Goal: Task Accomplishment & Management: Manage account settings

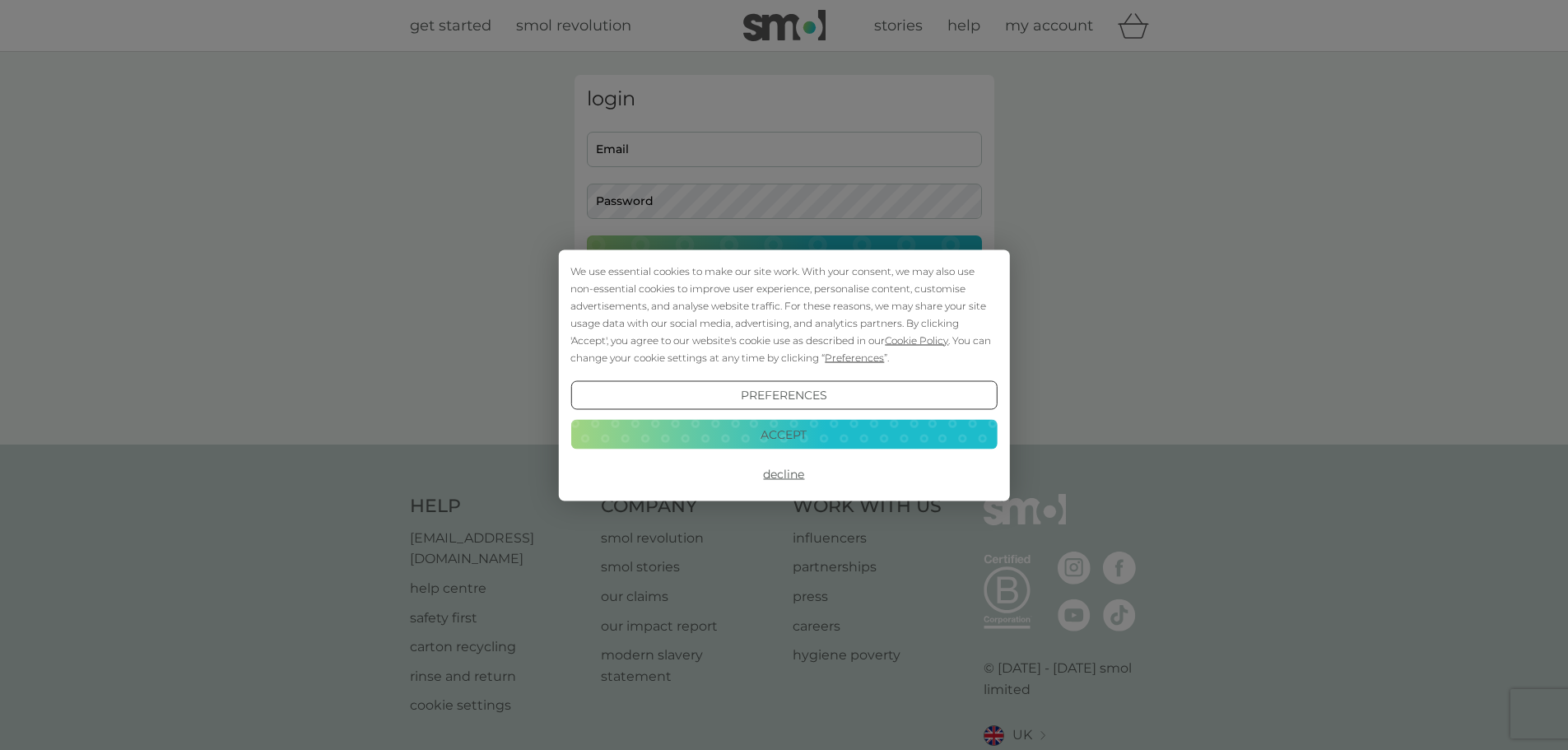
click at [833, 437] on button "Accept" at bounding box center [783, 435] width 426 height 30
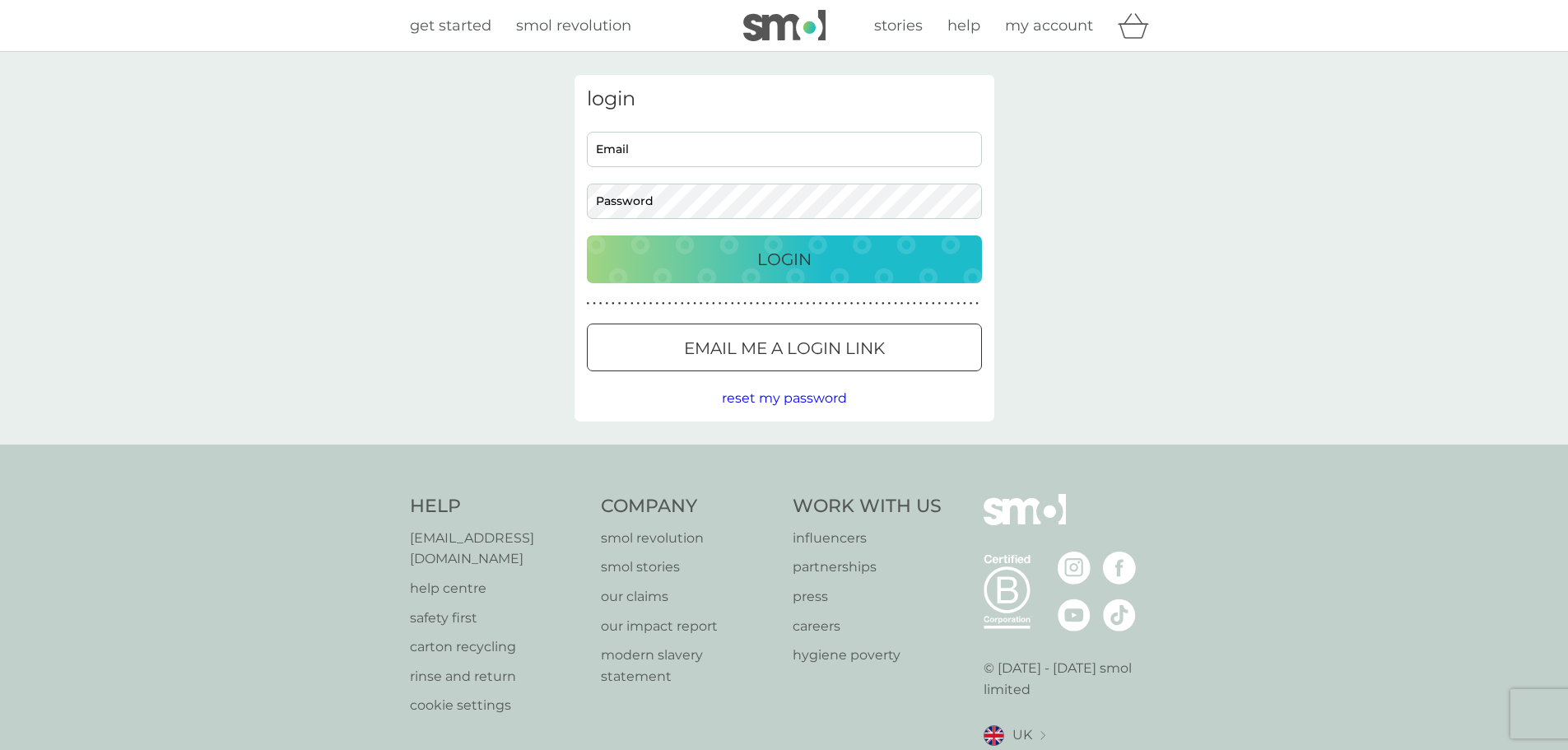
click at [689, 154] on input "Email" at bounding box center [784, 149] width 395 height 35
click at [669, 146] on input "Email" at bounding box center [784, 149] width 395 height 35
type input "hopsonr@bhf.org.uk"
click at [587, 236] on button "Login" at bounding box center [784, 260] width 395 height 48
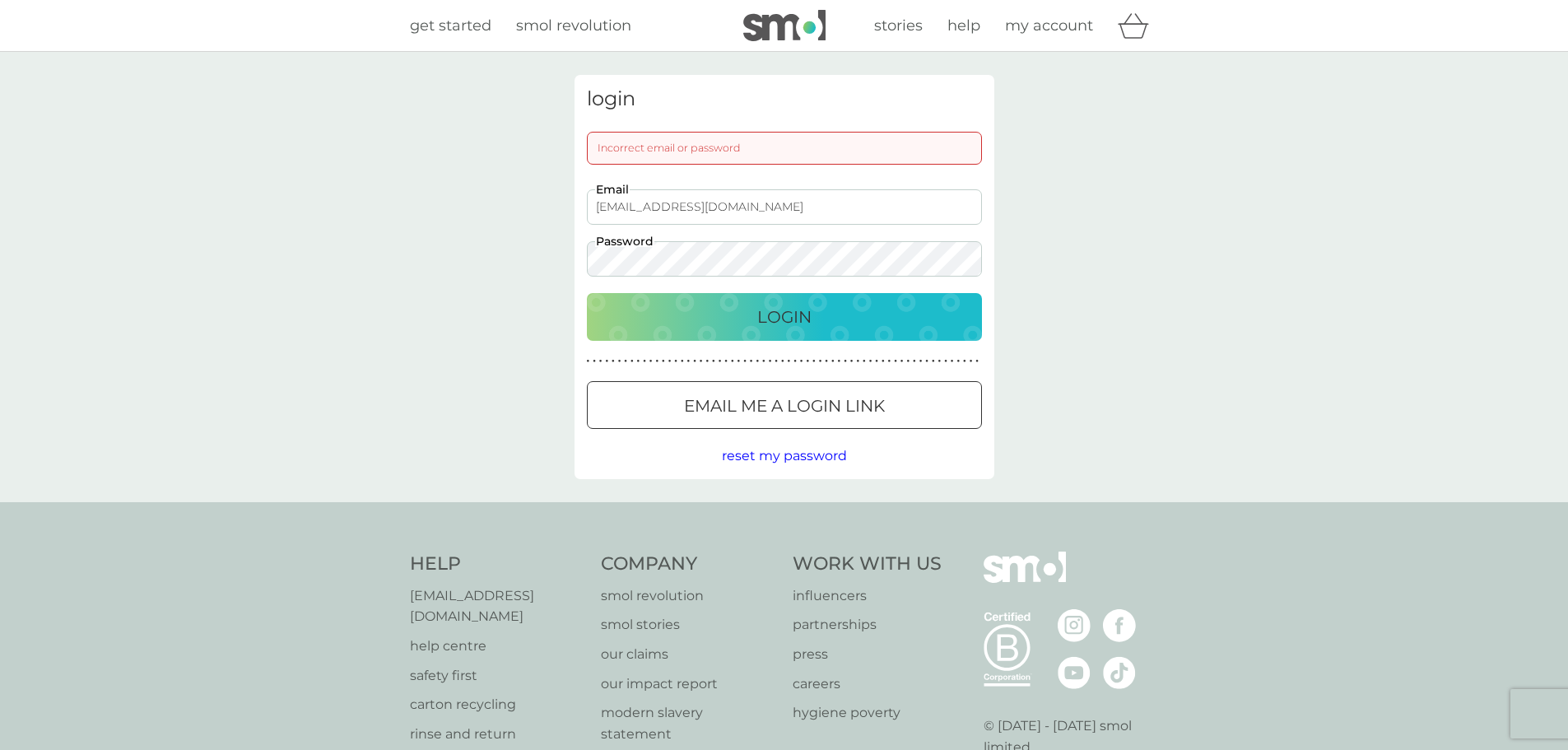
click at [505, 253] on div "login Incorrect email or password hopsonr@bhf.org.uk Email Password Login ● ● ●…" at bounding box center [784, 277] width 1568 height 450
click at [587, 293] on button "Login" at bounding box center [784, 317] width 395 height 48
click at [560, 252] on div "login Incorrect email or password hopsonr@bhf.org.uk Email Password Login ● ● ●…" at bounding box center [784, 277] width 1568 height 450
click at [587, 293] on button "Login" at bounding box center [784, 317] width 395 height 48
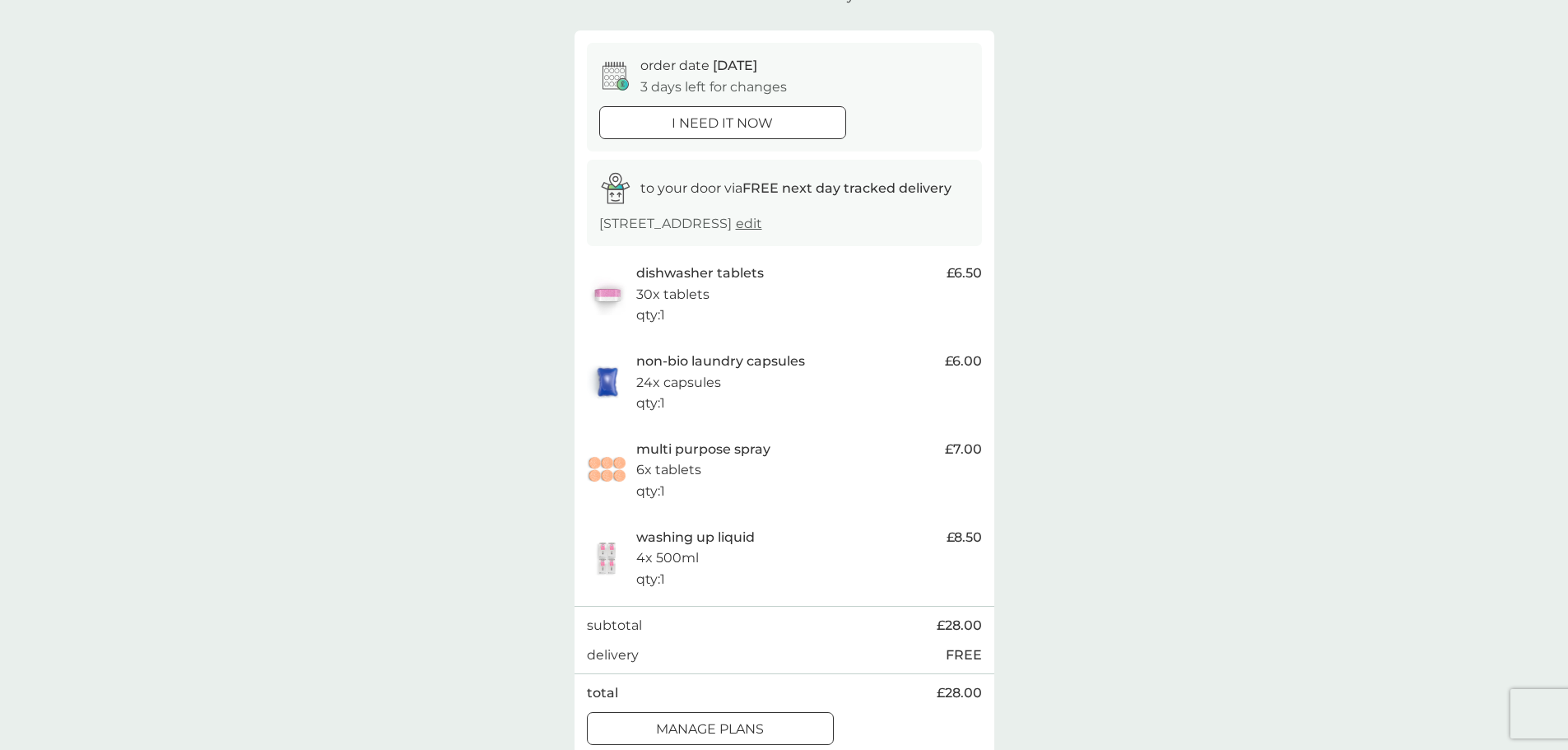
scroll to position [412, 0]
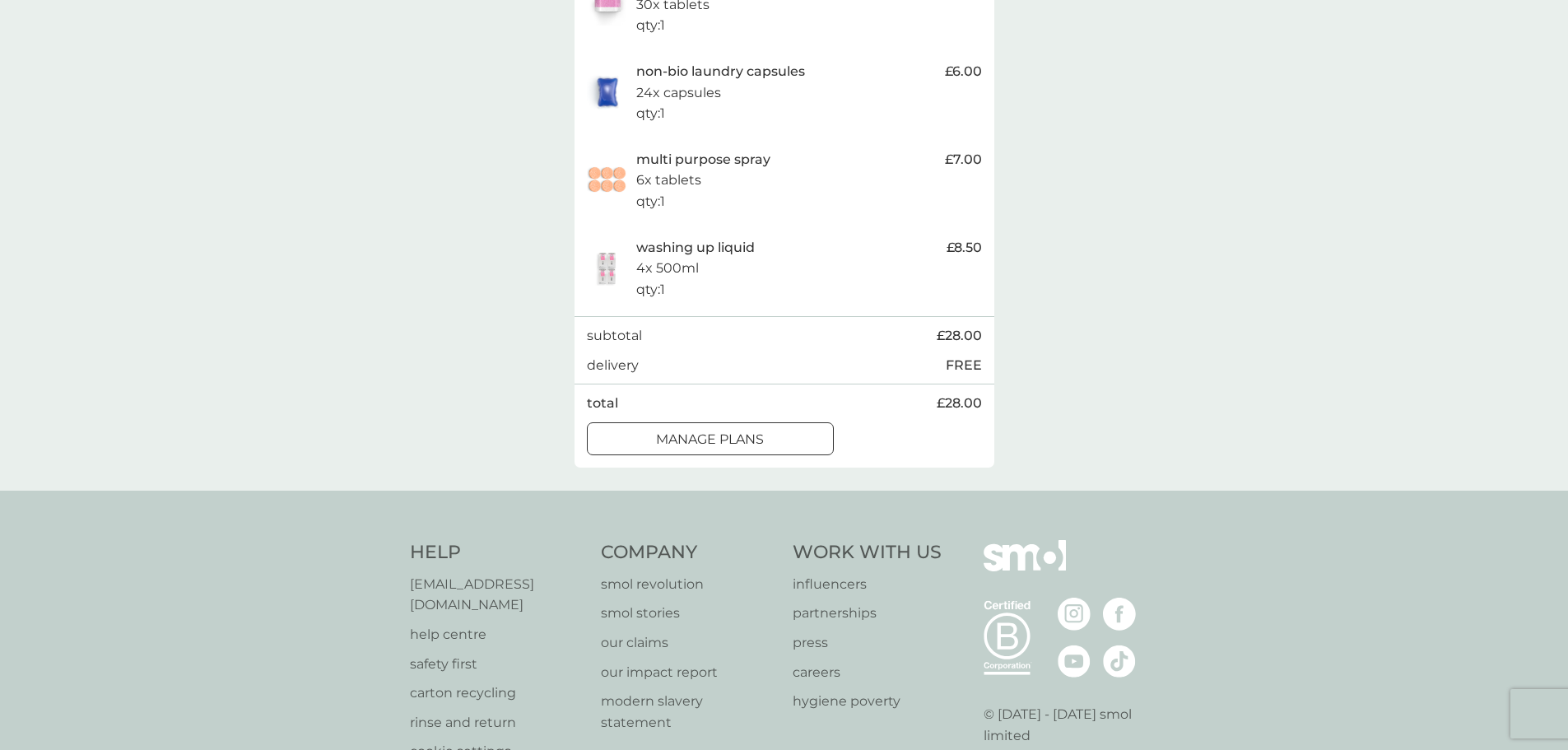
click at [688, 481] on div "your upcoming orders You have 1 order due within the next 5 days. order date [D…" at bounding box center [784, 66] width 1568 height 851
click at [704, 428] on button "manage plans" at bounding box center [710, 439] width 247 height 33
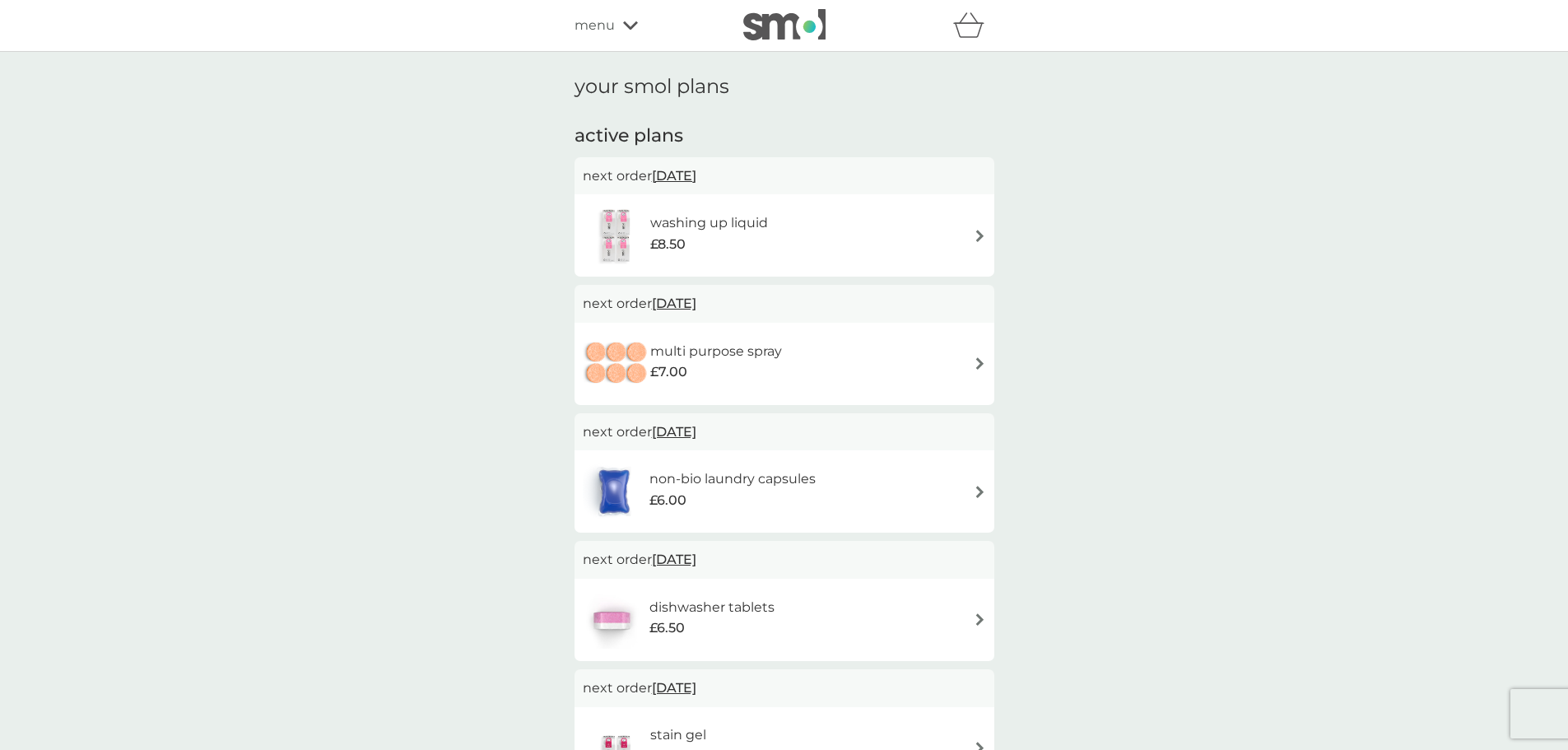
click at [670, 138] on h2 "active plans" at bounding box center [784, 137] width 420 height 26
click at [860, 235] on div "washing up liquid £8.50" at bounding box center [784, 235] width 403 height 57
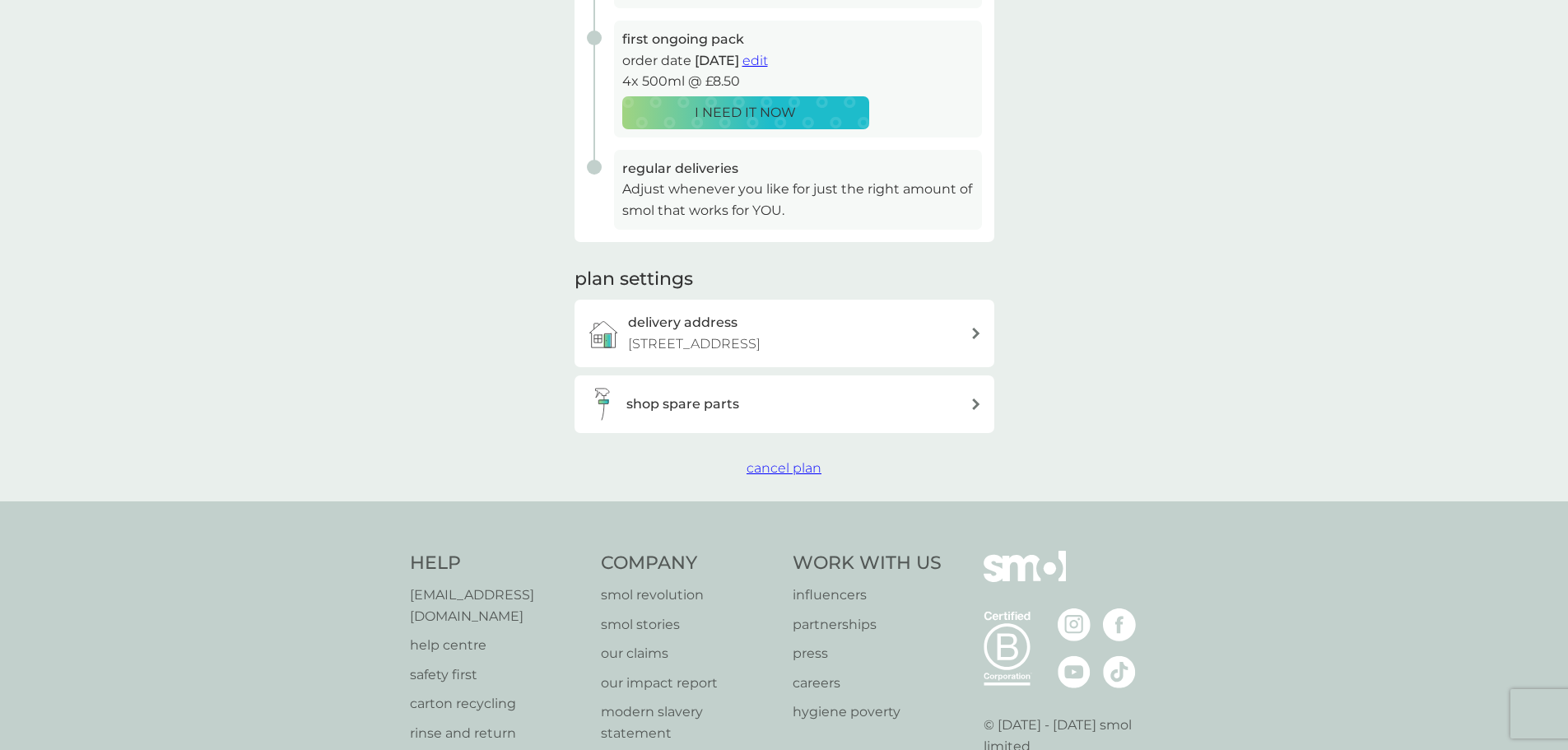
scroll to position [329, 0]
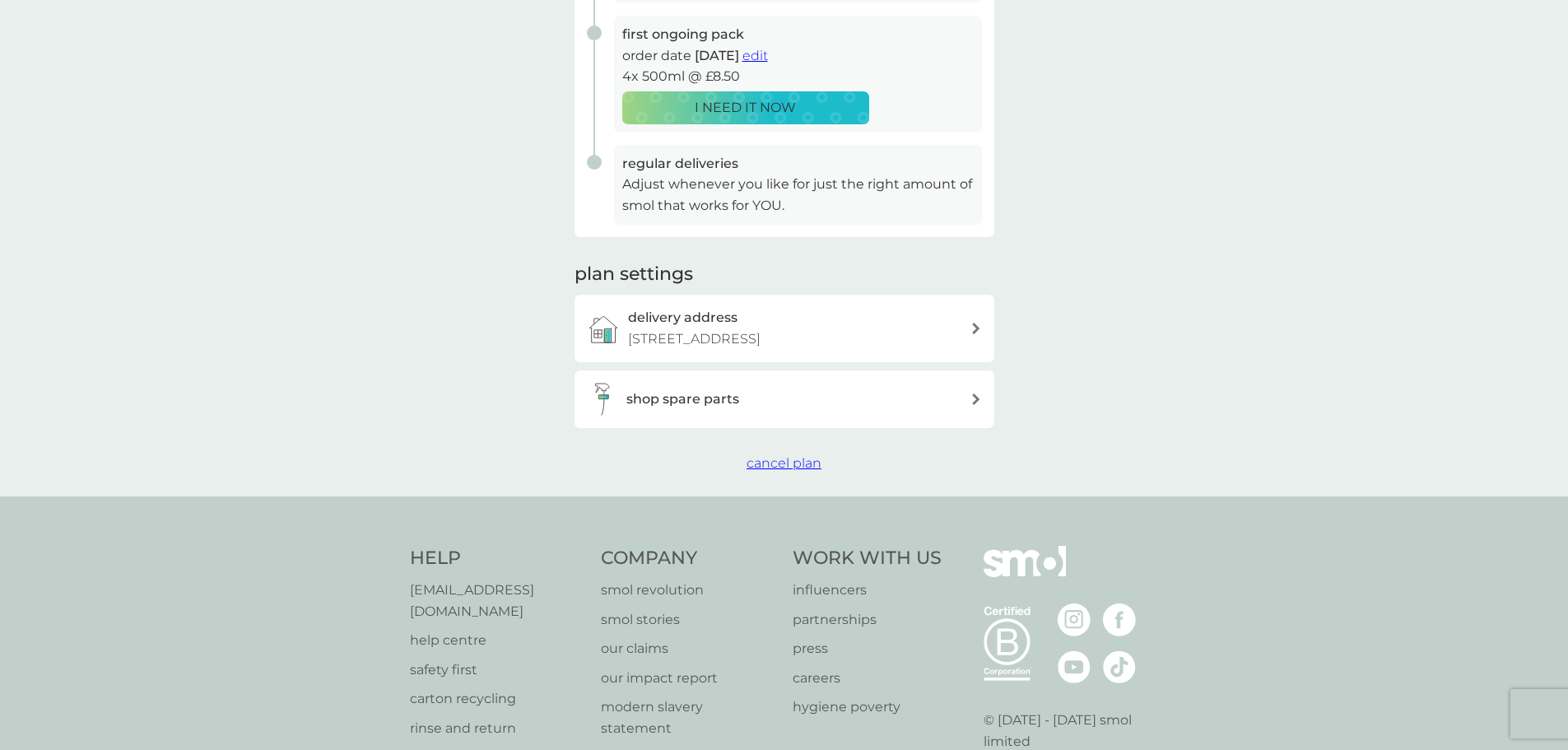
click at [783, 464] on span "cancel plan" at bounding box center [783, 462] width 75 height 16
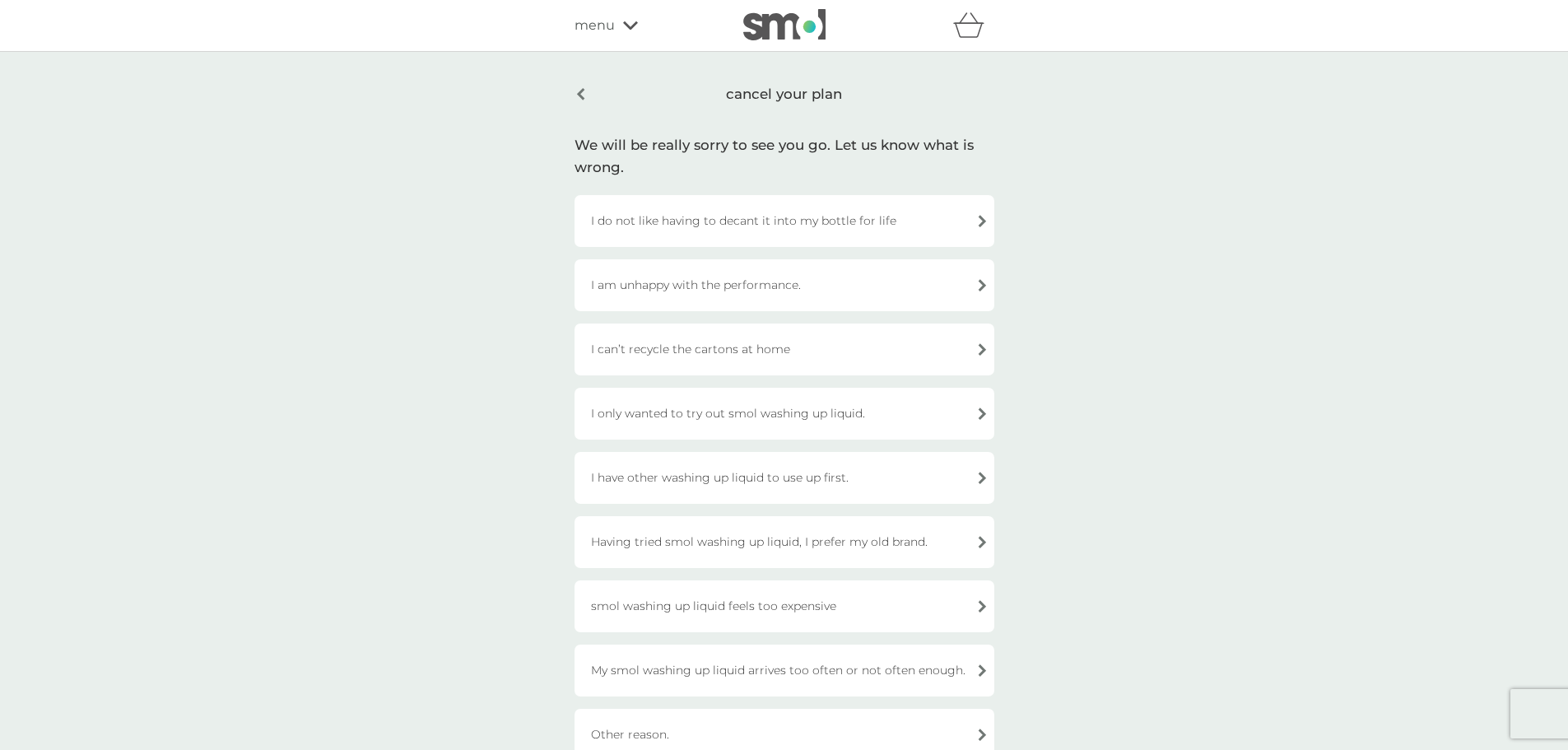
click at [831, 409] on div "I only wanted to try out smol washing up liquid." at bounding box center [784, 413] width 420 height 52
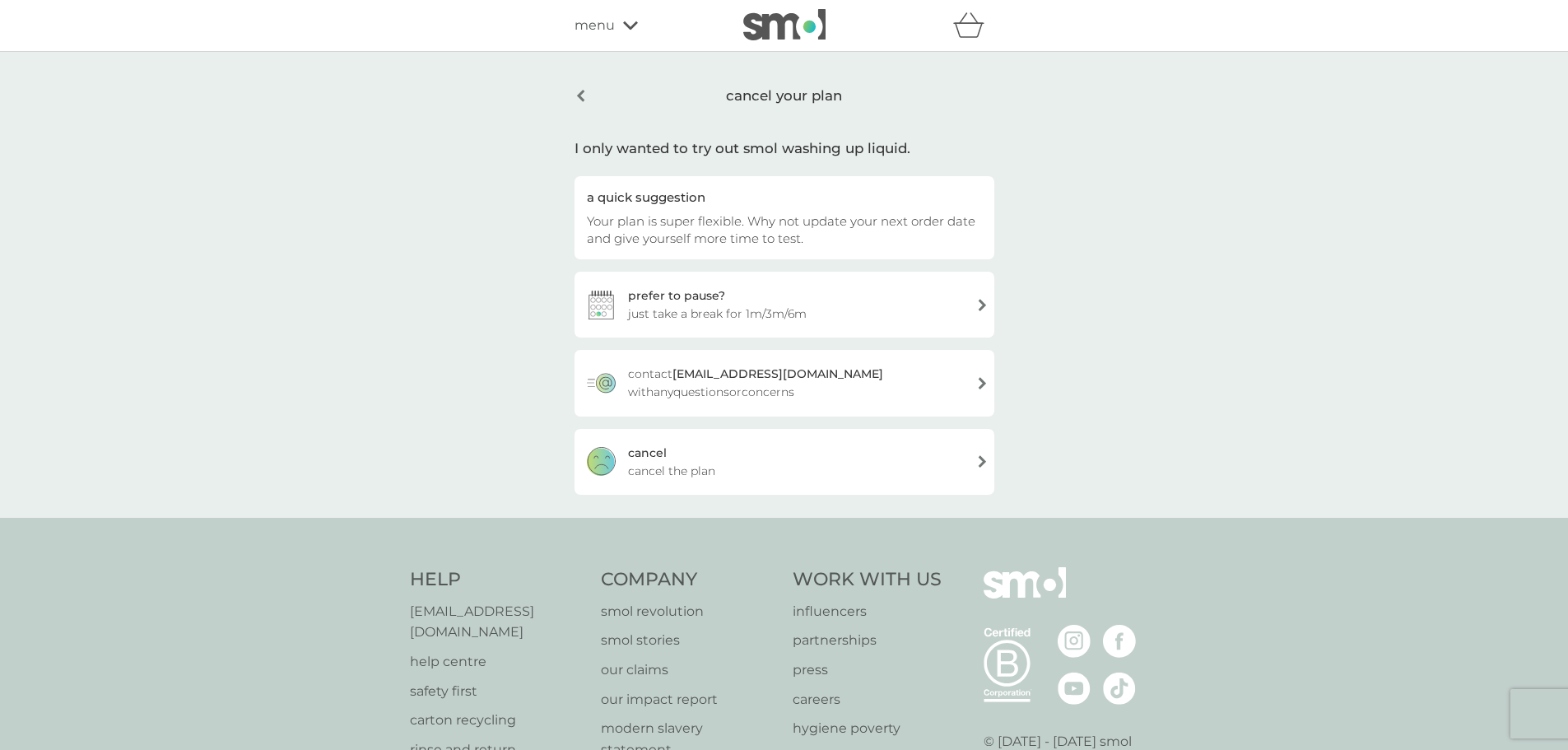
click at [786, 458] on div "[PERSON_NAME] the plan" at bounding box center [784, 461] width 420 height 66
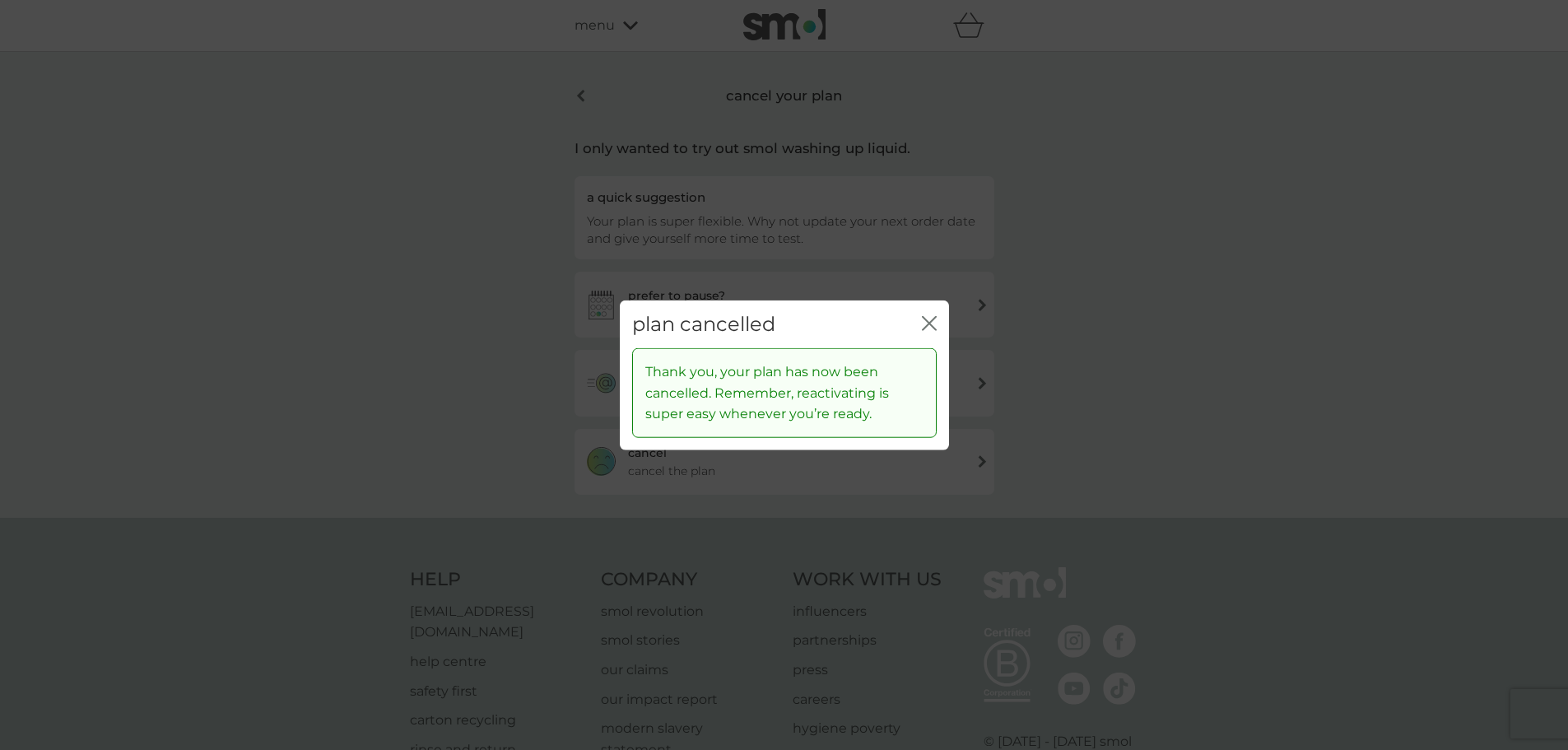
click at [931, 321] on icon "close" at bounding box center [932, 323] width 6 height 13
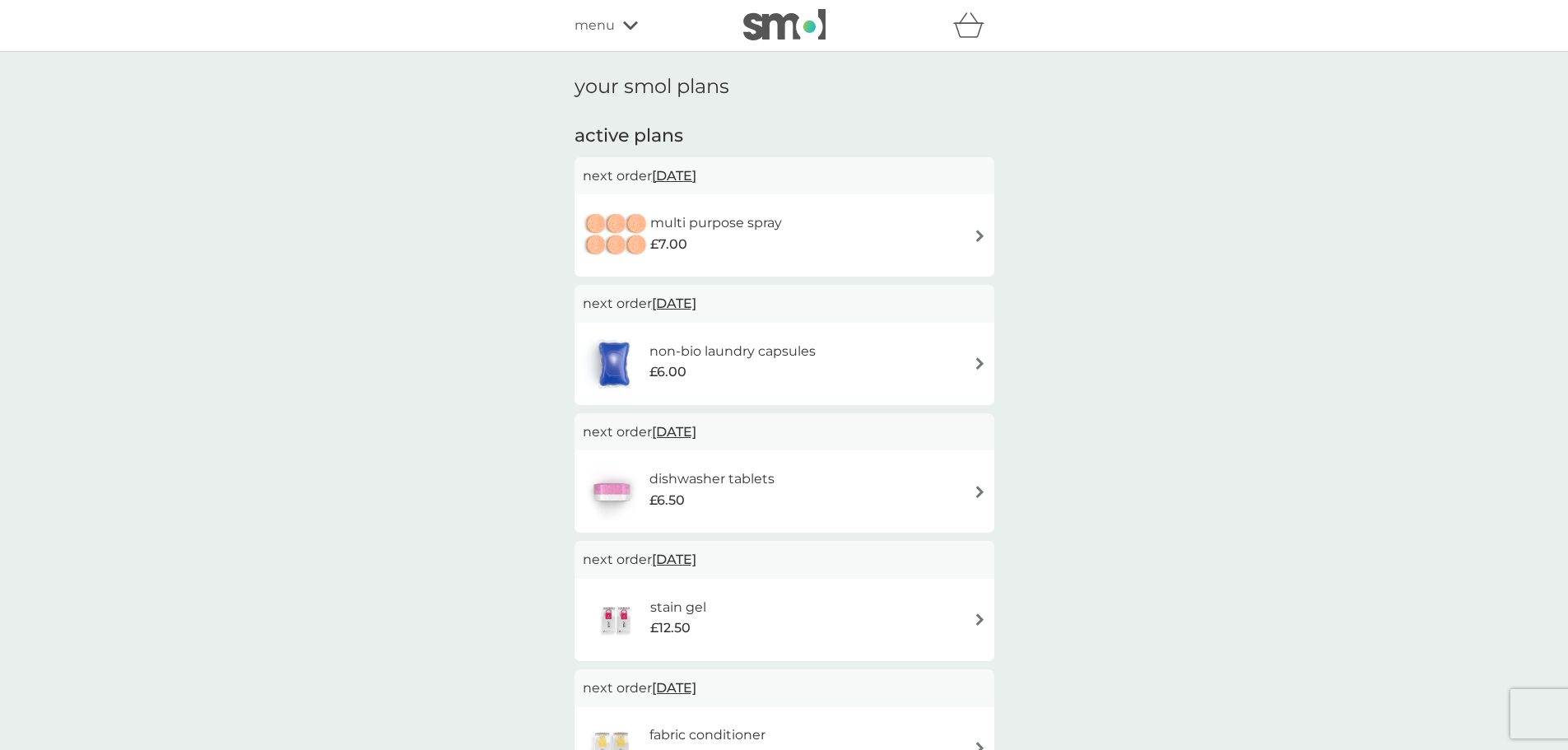
click at [842, 227] on div "multi purpose spray £7.00" at bounding box center [784, 235] width 403 height 57
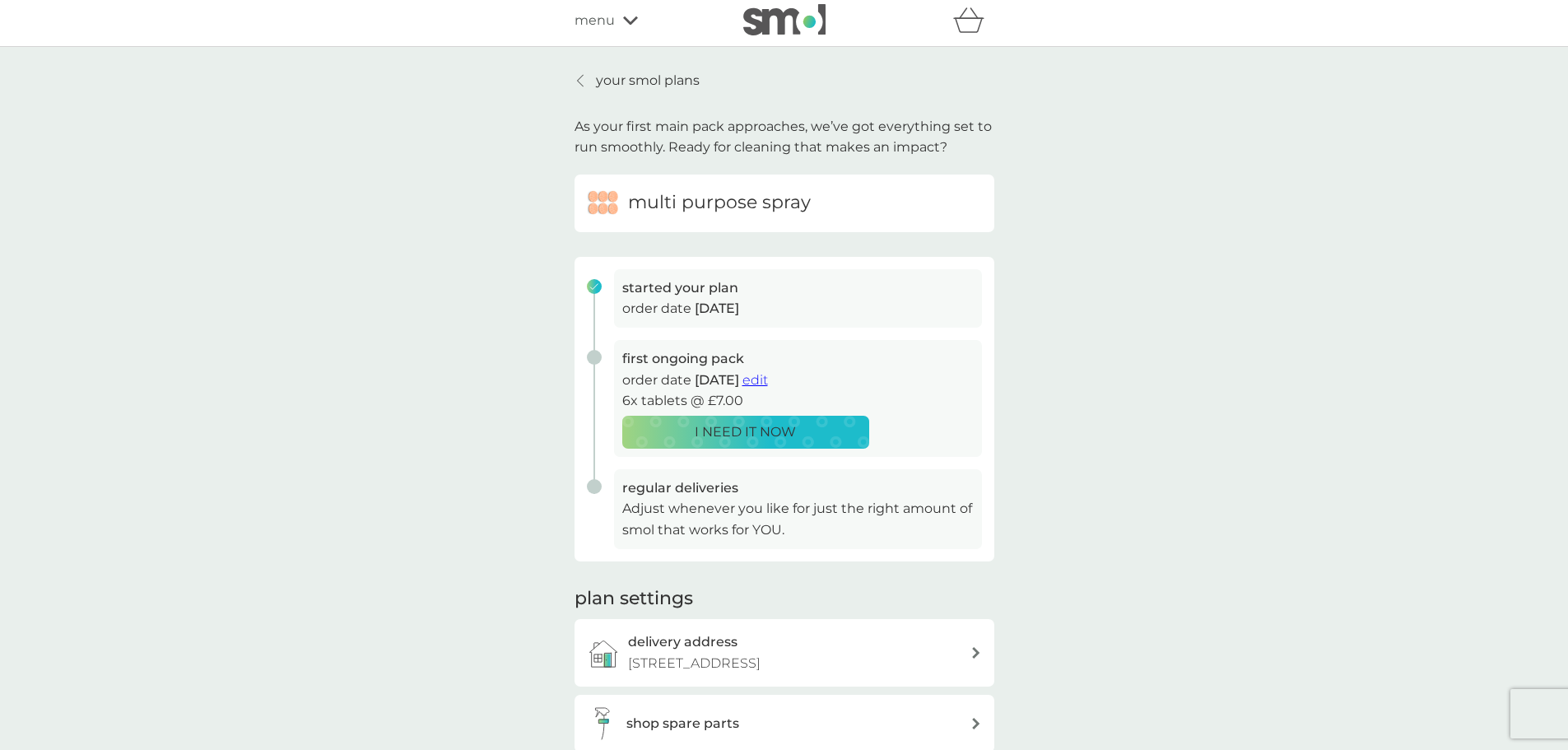
scroll to position [412, 0]
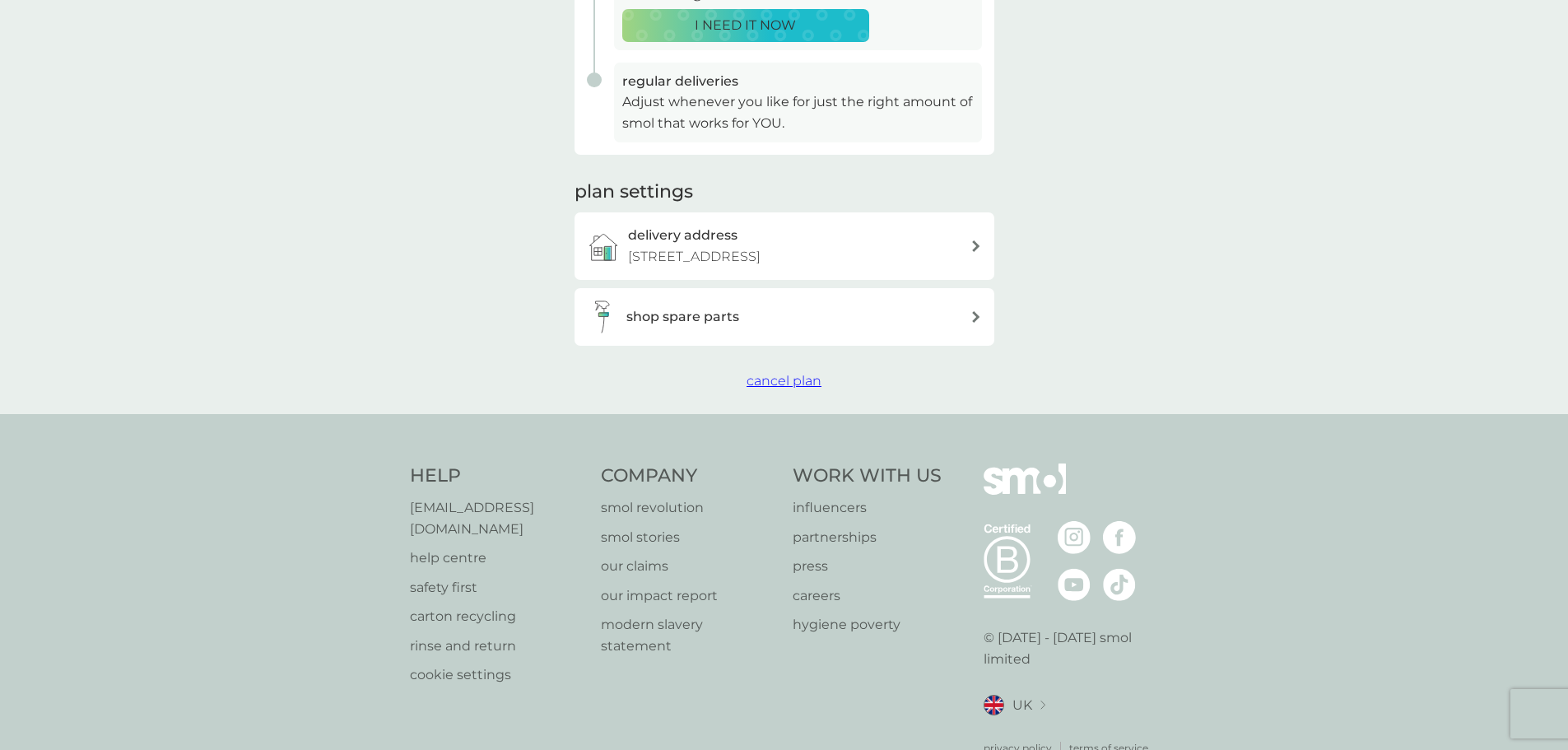
click at [786, 376] on span "cancel plan" at bounding box center [783, 380] width 75 height 16
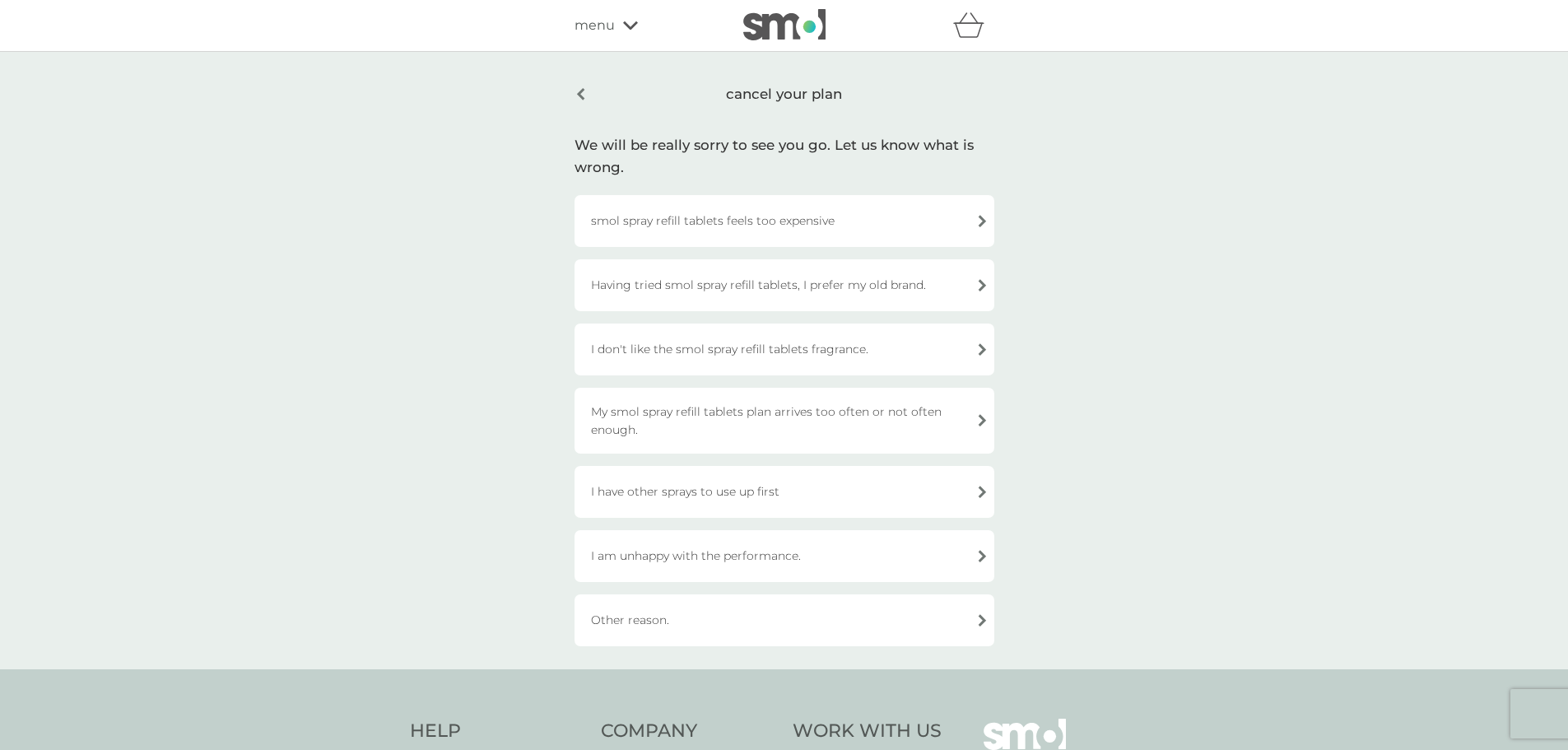
click at [648, 620] on div "Other reason." at bounding box center [784, 621] width 420 height 52
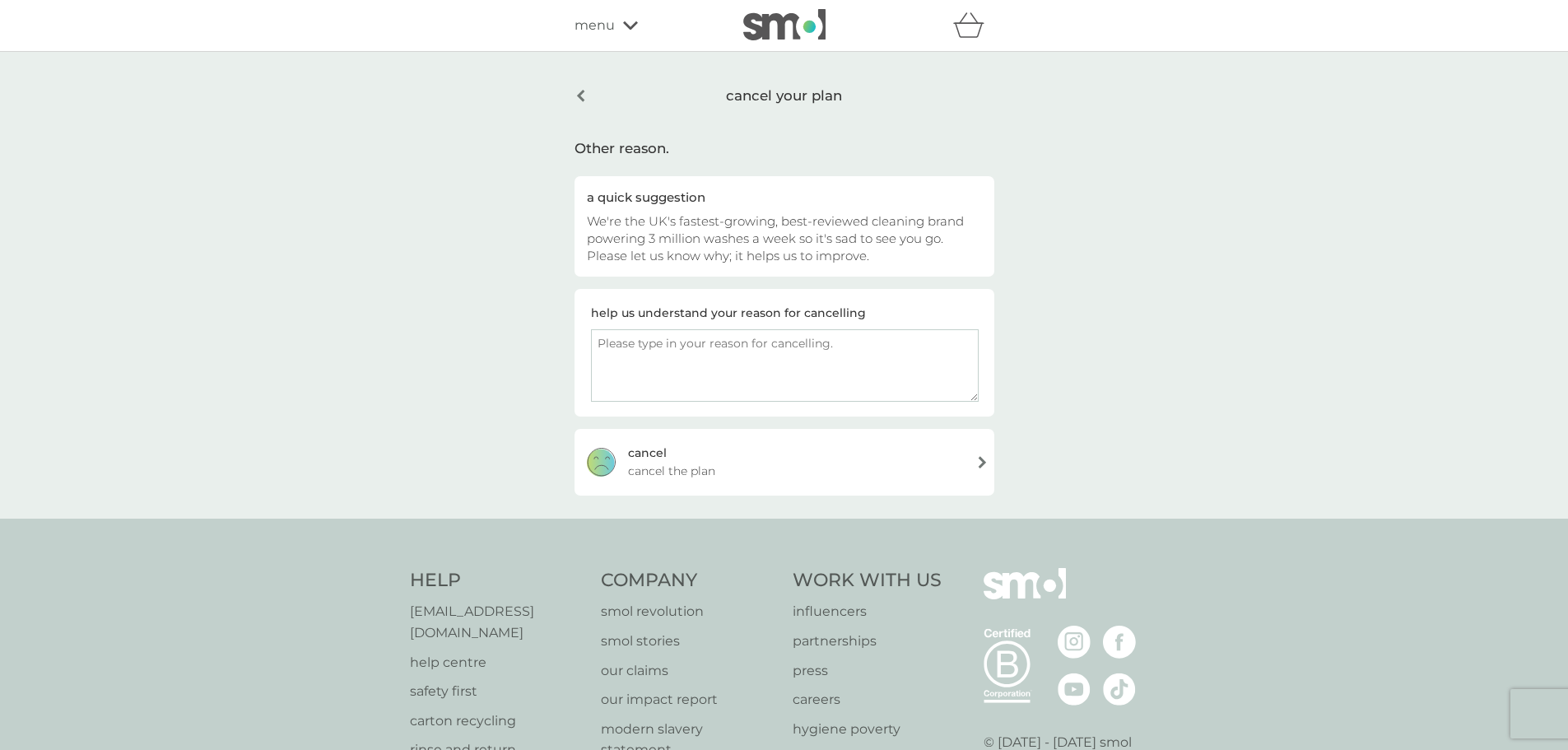
click at [817, 470] on div "[PERSON_NAME] the plan" at bounding box center [784, 461] width 420 height 66
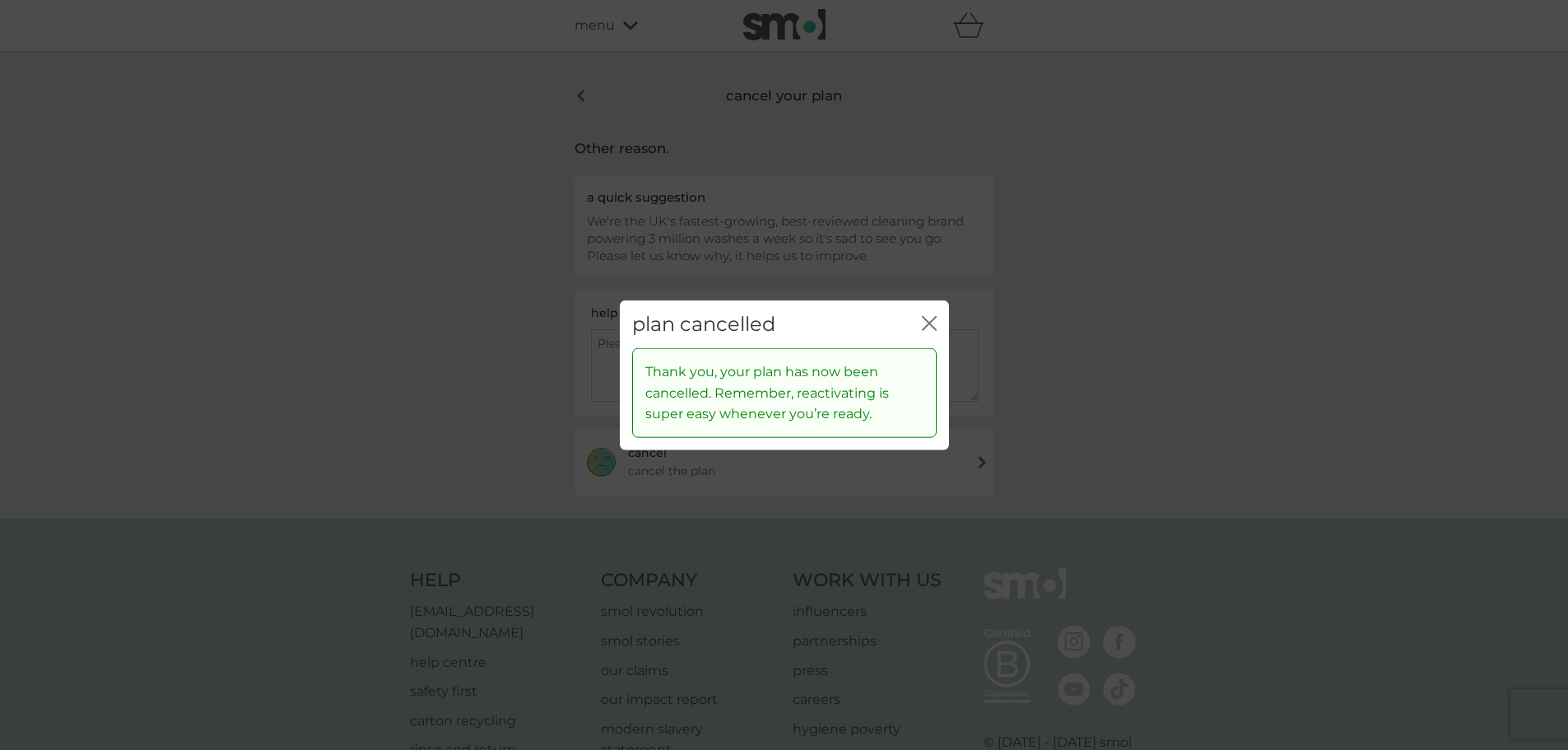
click at [924, 318] on icon "close" at bounding box center [925, 323] width 6 height 13
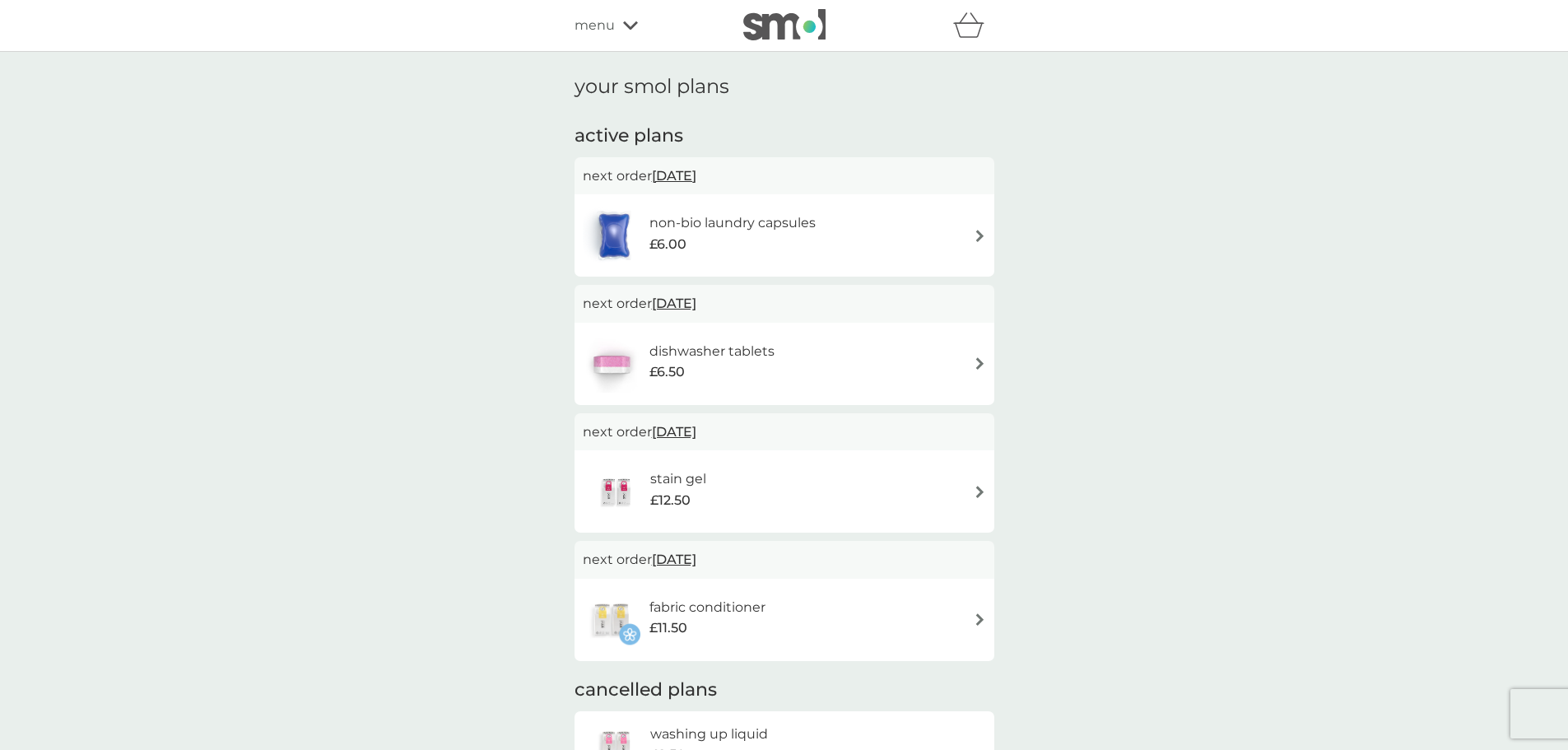
click at [867, 226] on div "non-bio laundry capsules £6.00" at bounding box center [784, 235] width 403 height 57
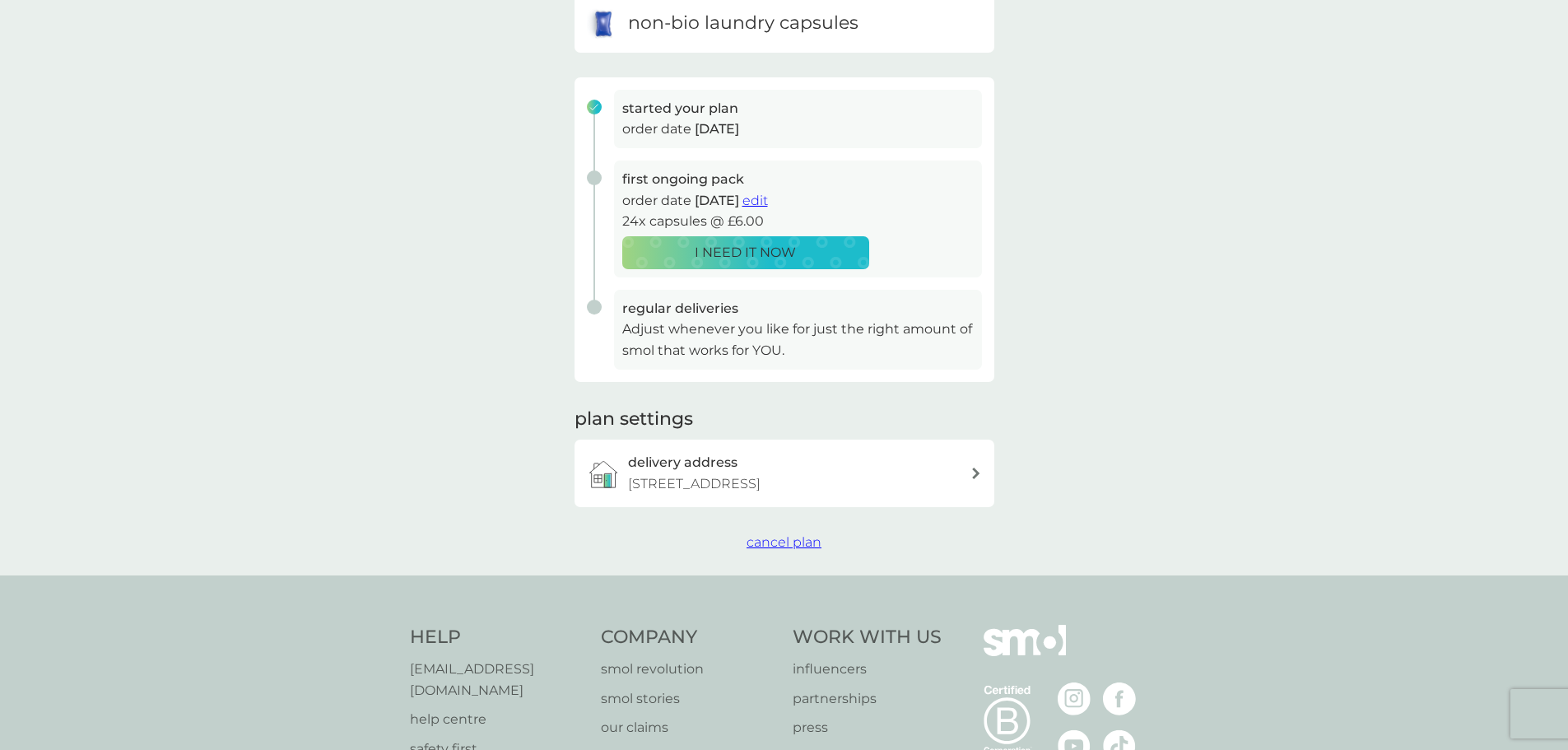
scroll to position [380, 0]
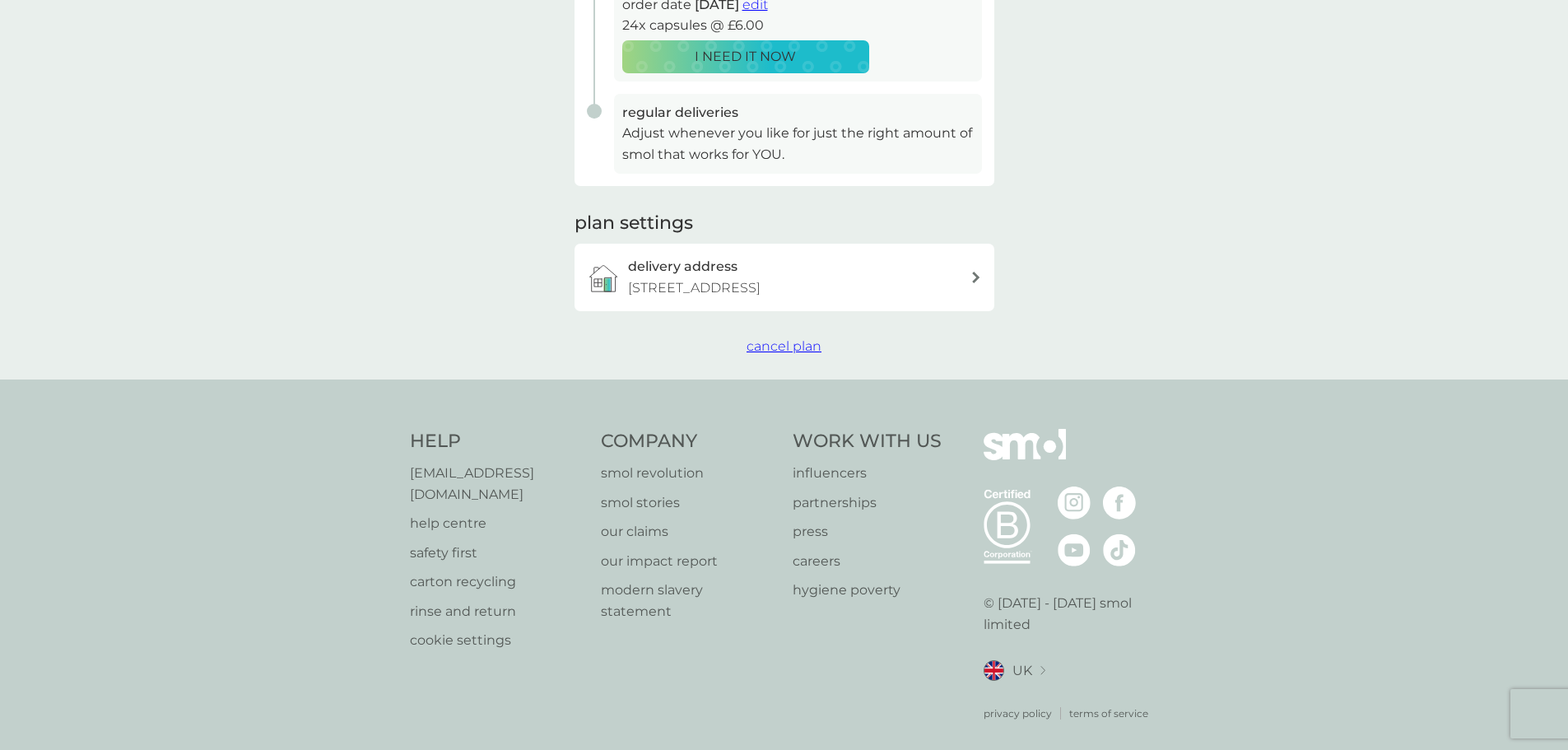
click at [792, 343] on span "cancel plan" at bounding box center [783, 346] width 75 height 16
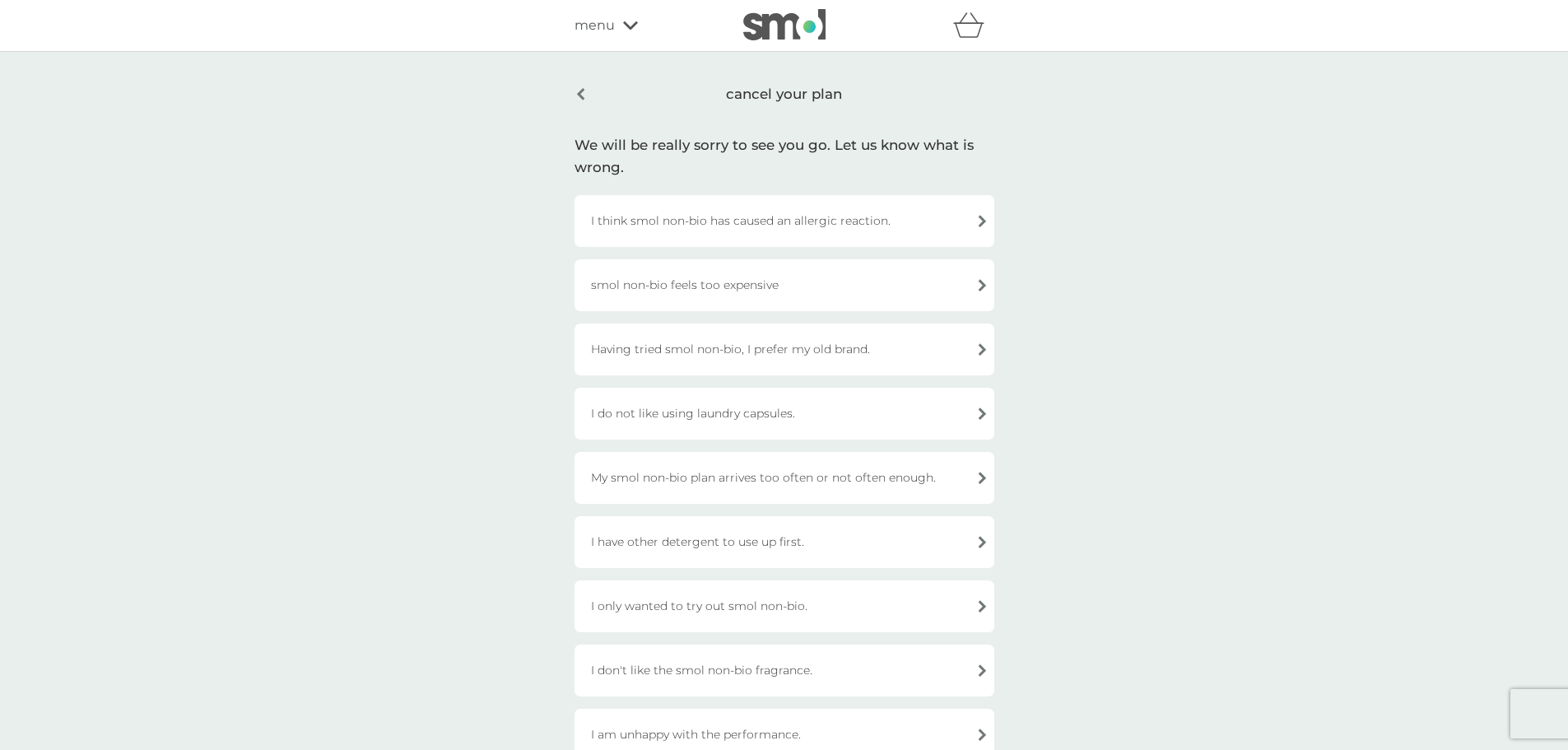
click at [773, 609] on div "I only wanted to try out smol non-bio." at bounding box center [784, 607] width 420 height 52
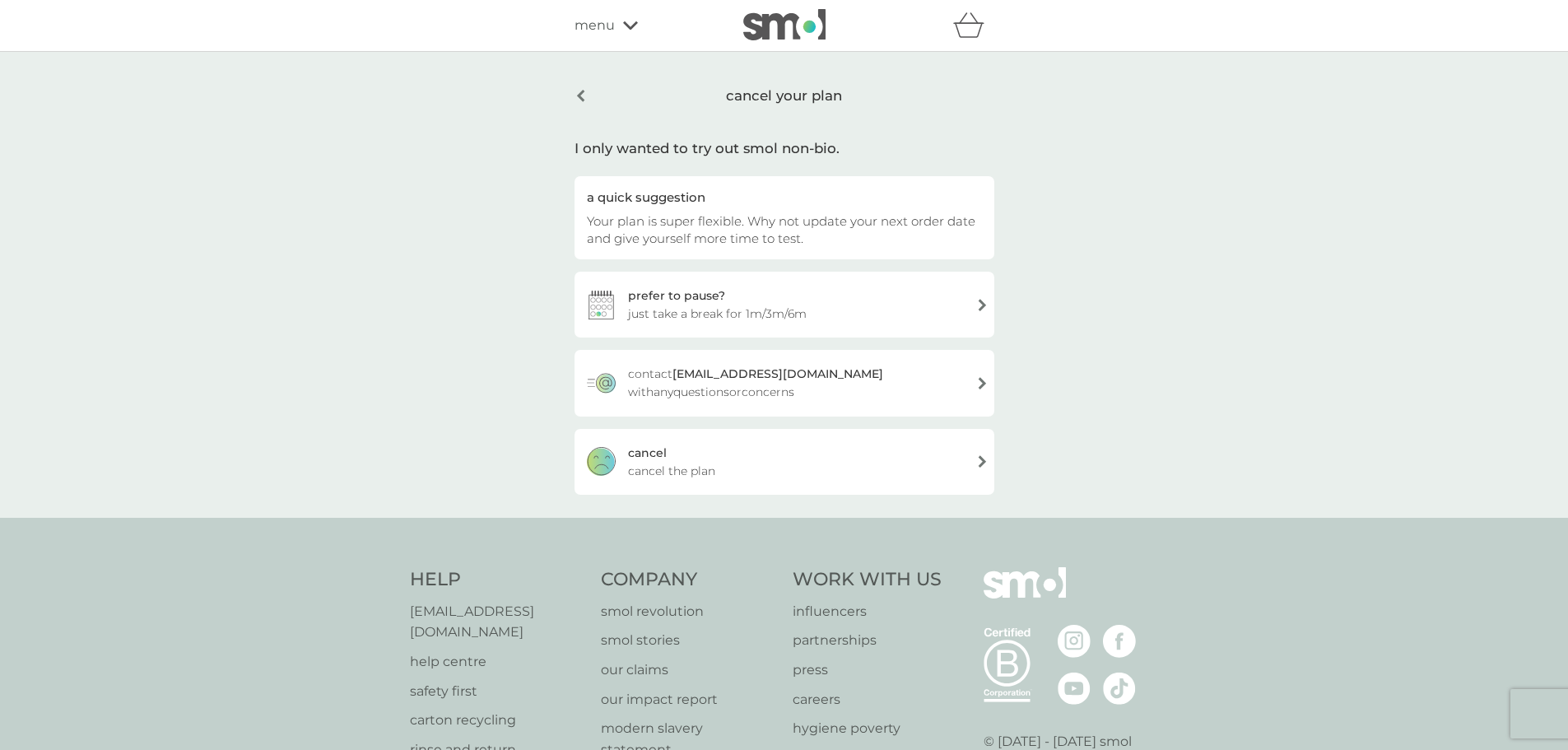
click at [780, 465] on div "[PERSON_NAME] the plan" at bounding box center [784, 461] width 420 height 66
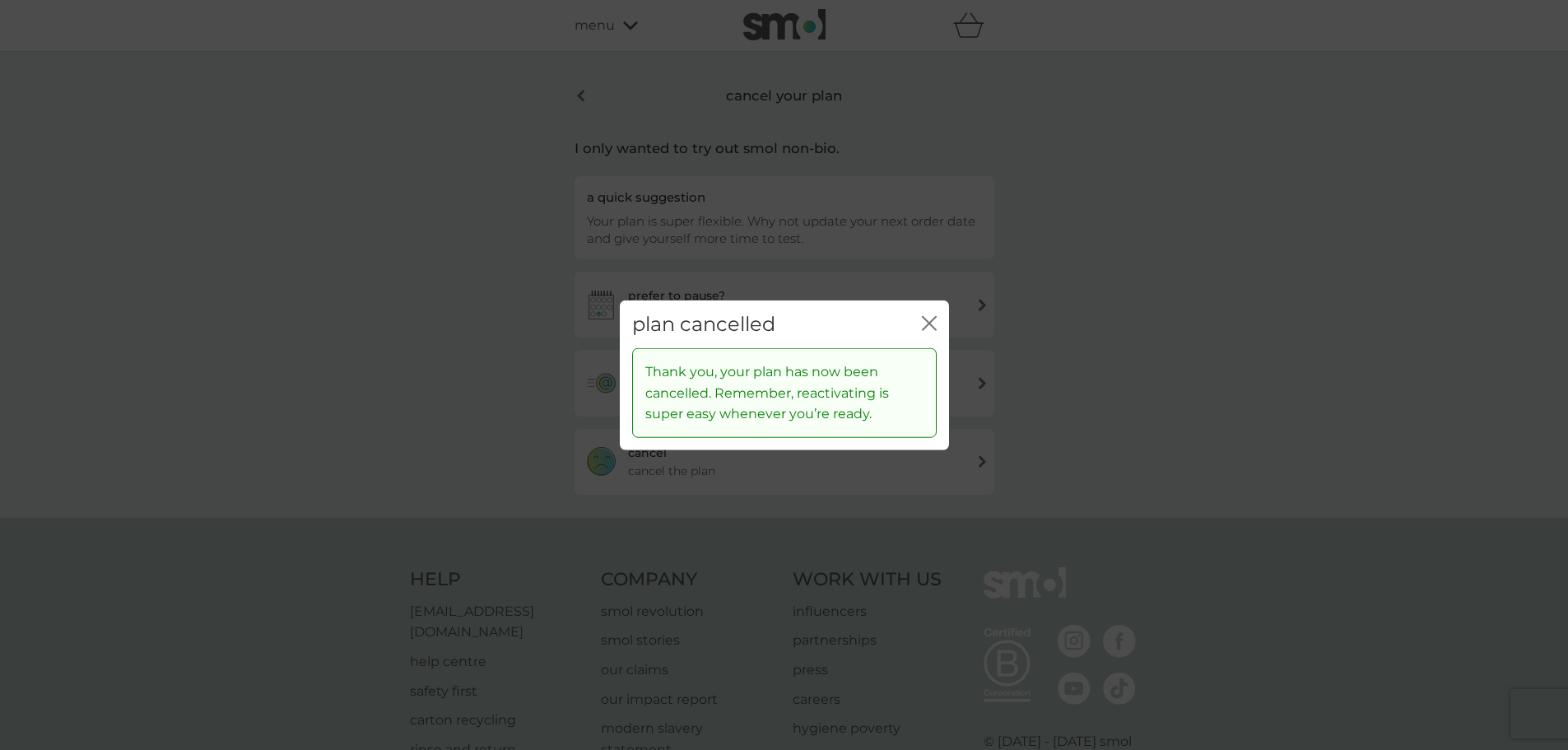
click at [929, 319] on icon "close" at bounding box center [929, 323] width 15 height 15
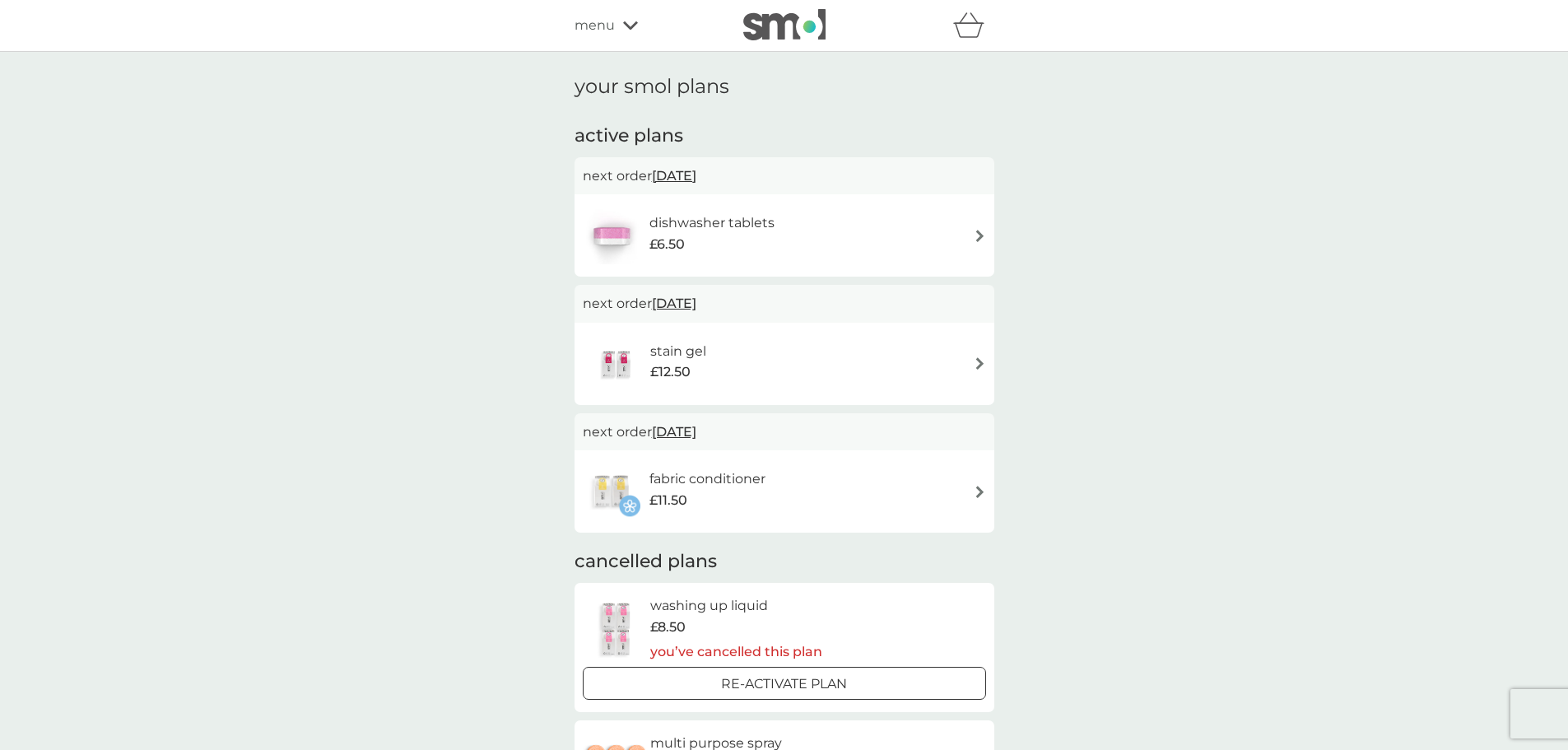
click at [827, 235] on div "dishwasher tablets £6.50" at bounding box center [784, 235] width 403 height 57
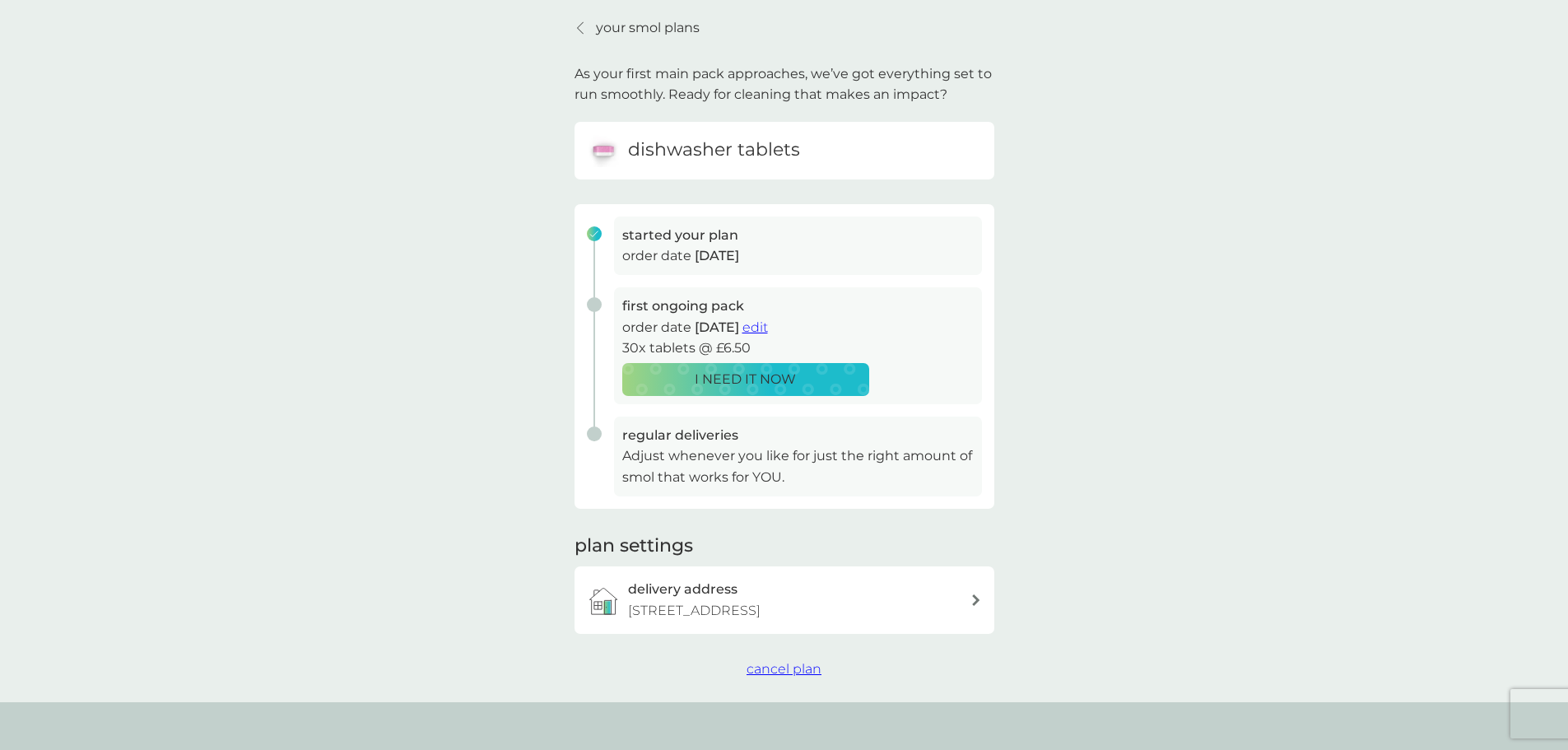
scroll to position [380, 0]
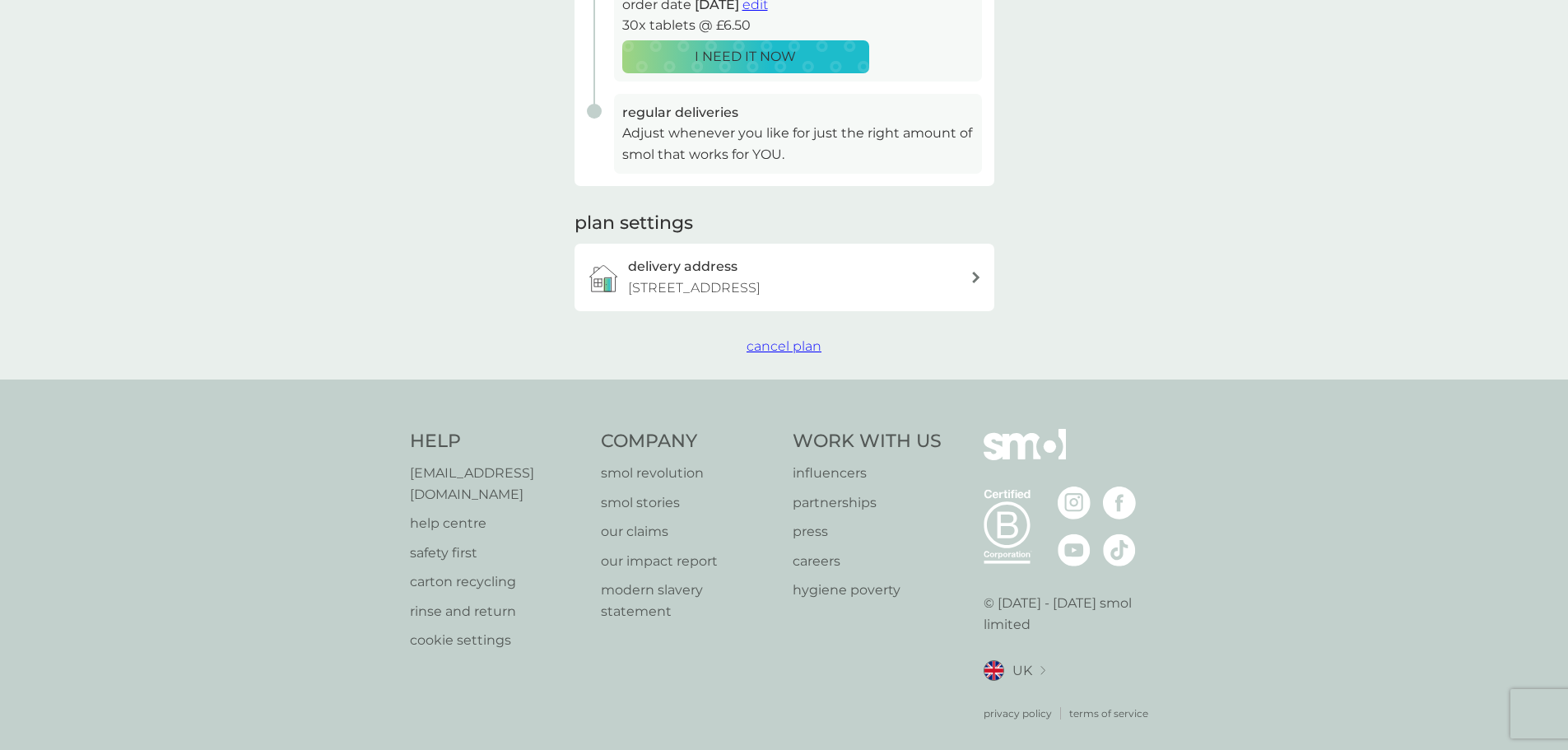
click at [785, 336] on button "cancel plan" at bounding box center [783, 346] width 75 height 21
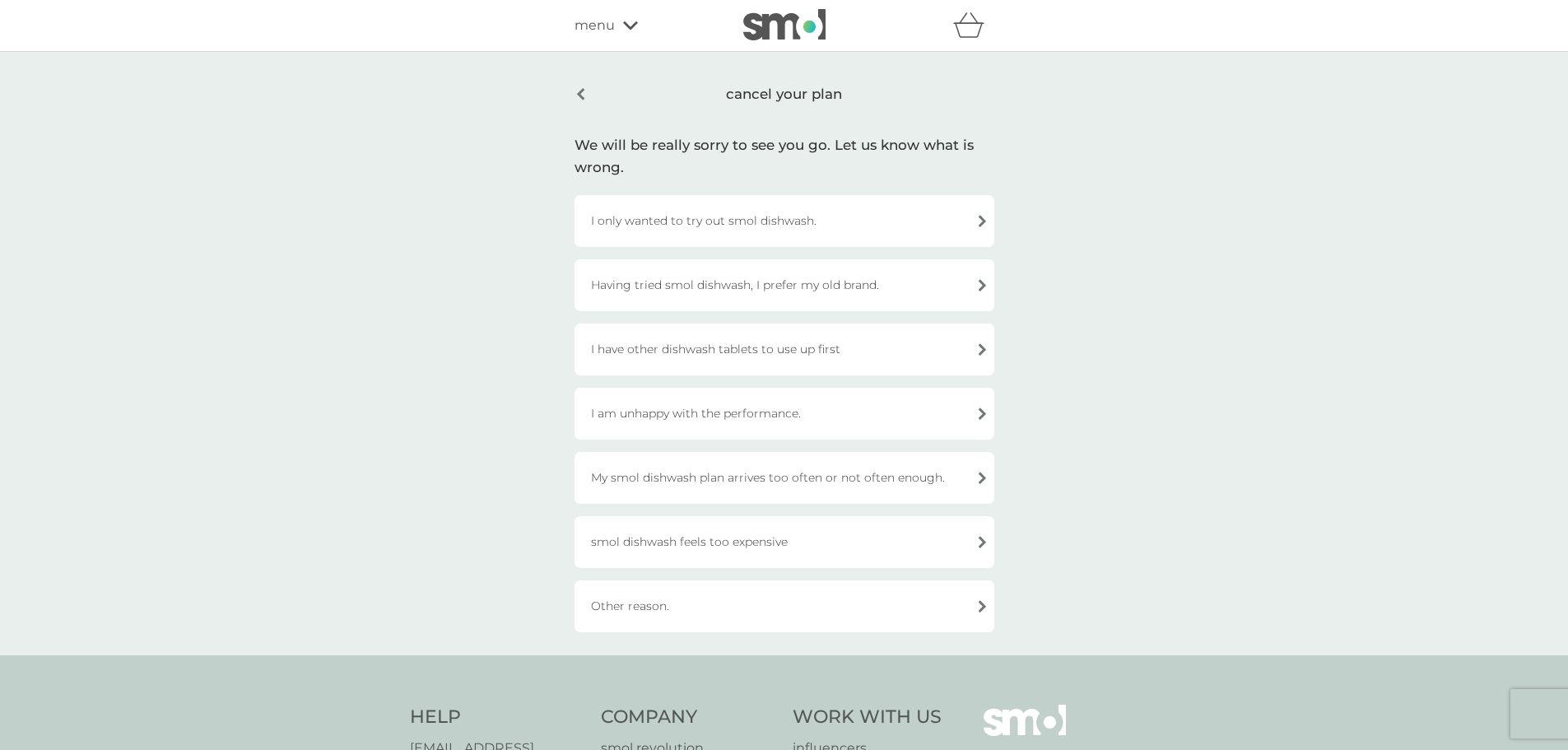
click at [751, 219] on div "I only wanted to try out smol dishwash." at bounding box center [784, 221] width 420 height 52
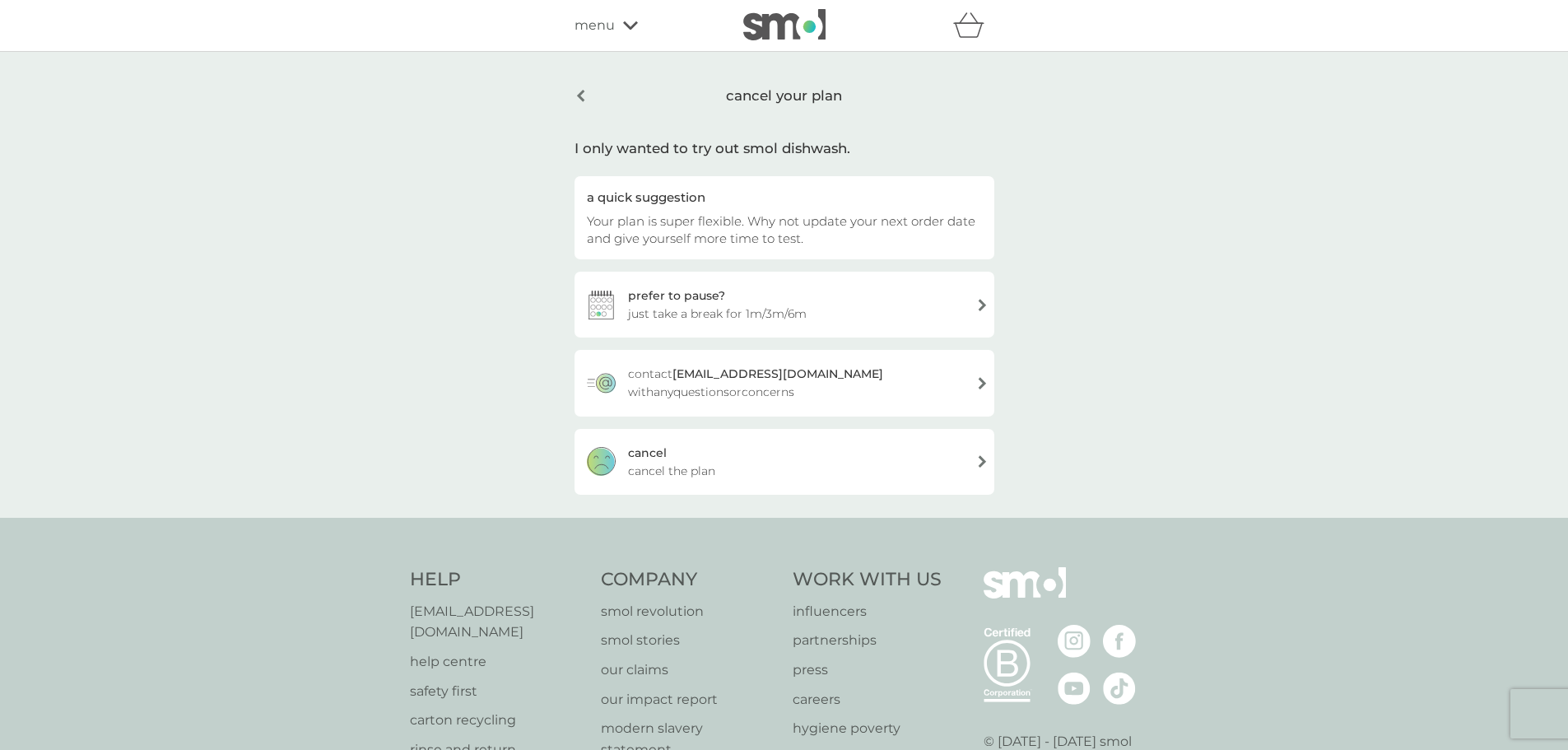
click at [759, 461] on div "[PERSON_NAME] the plan" at bounding box center [784, 461] width 420 height 66
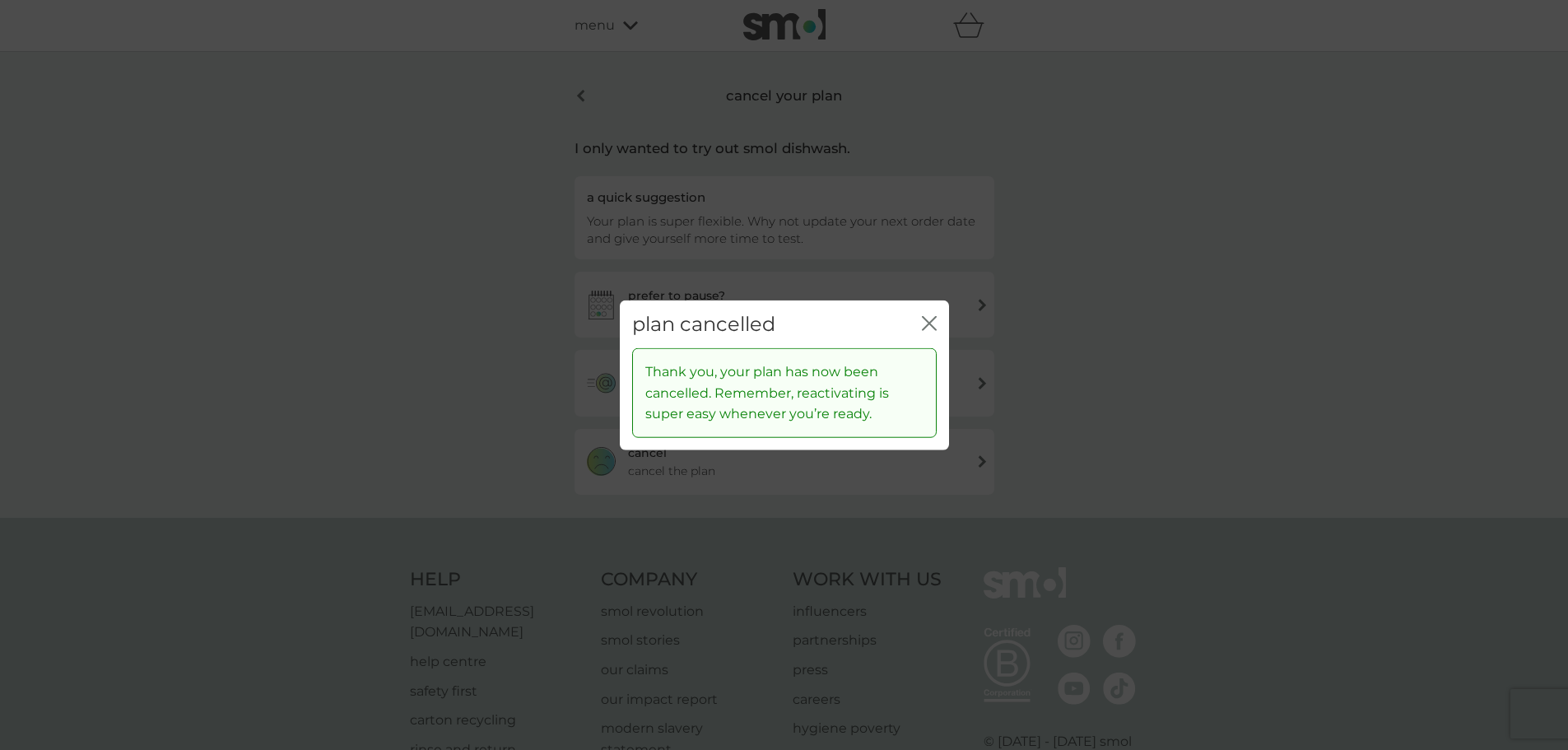
click at [918, 327] on div "plan cancelled close" at bounding box center [784, 324] width 329 height 49
click at [924, 323] on icon "close" at bounding box center [929, 323] width 15 height 15
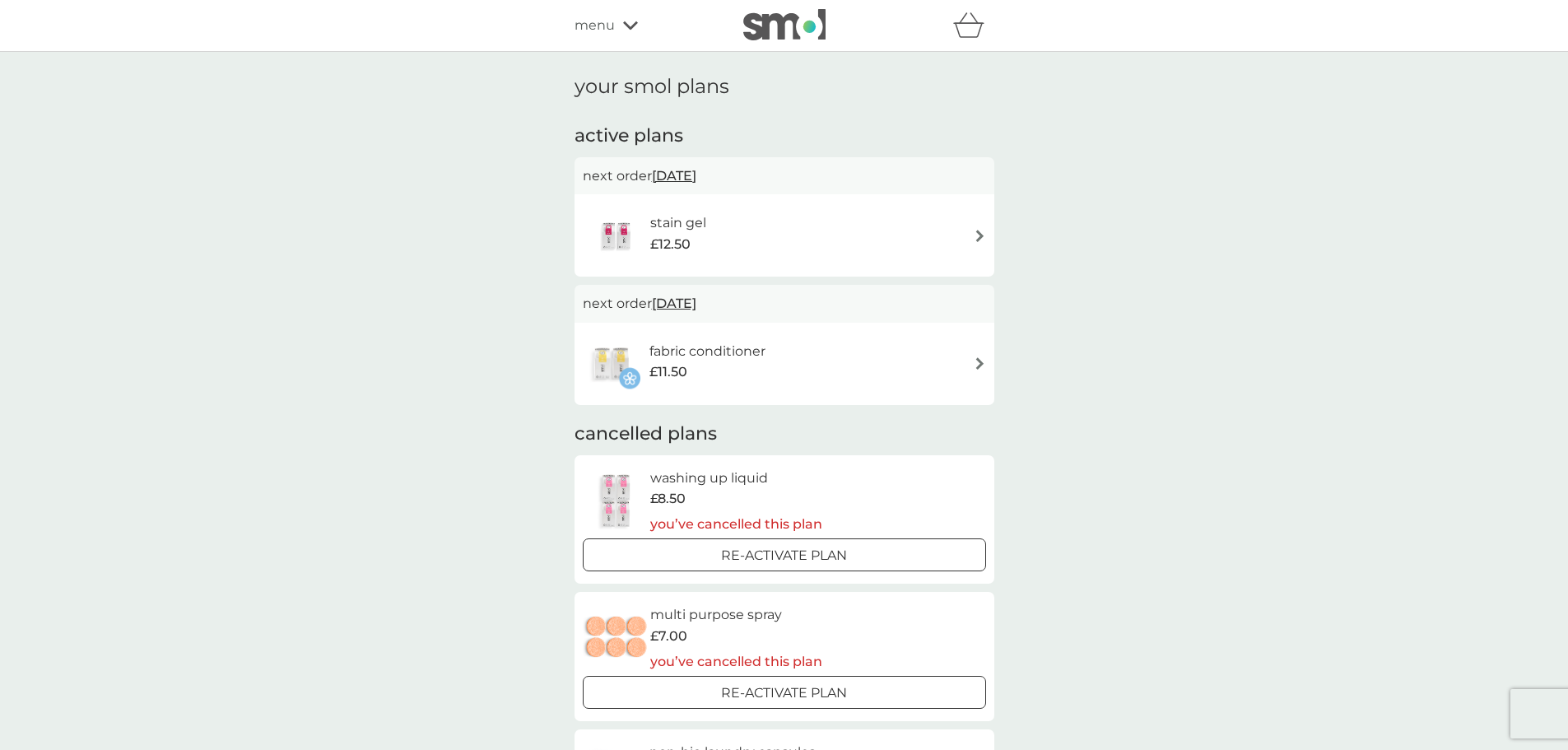
click at [813, 216] on div "stain gel £12.50" at bounding box center [784, 235] width 403 height 57
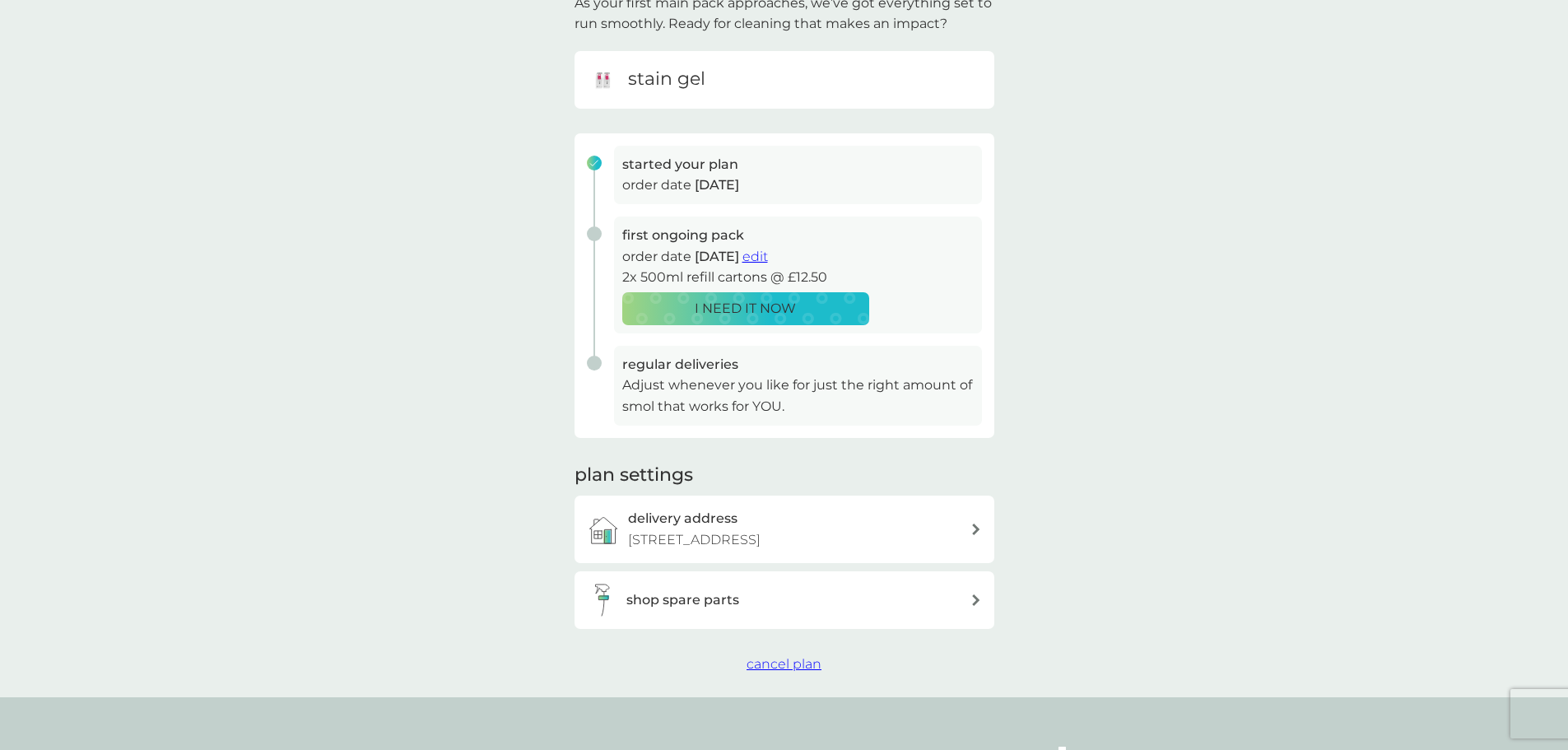
scroll to position [446, 0]
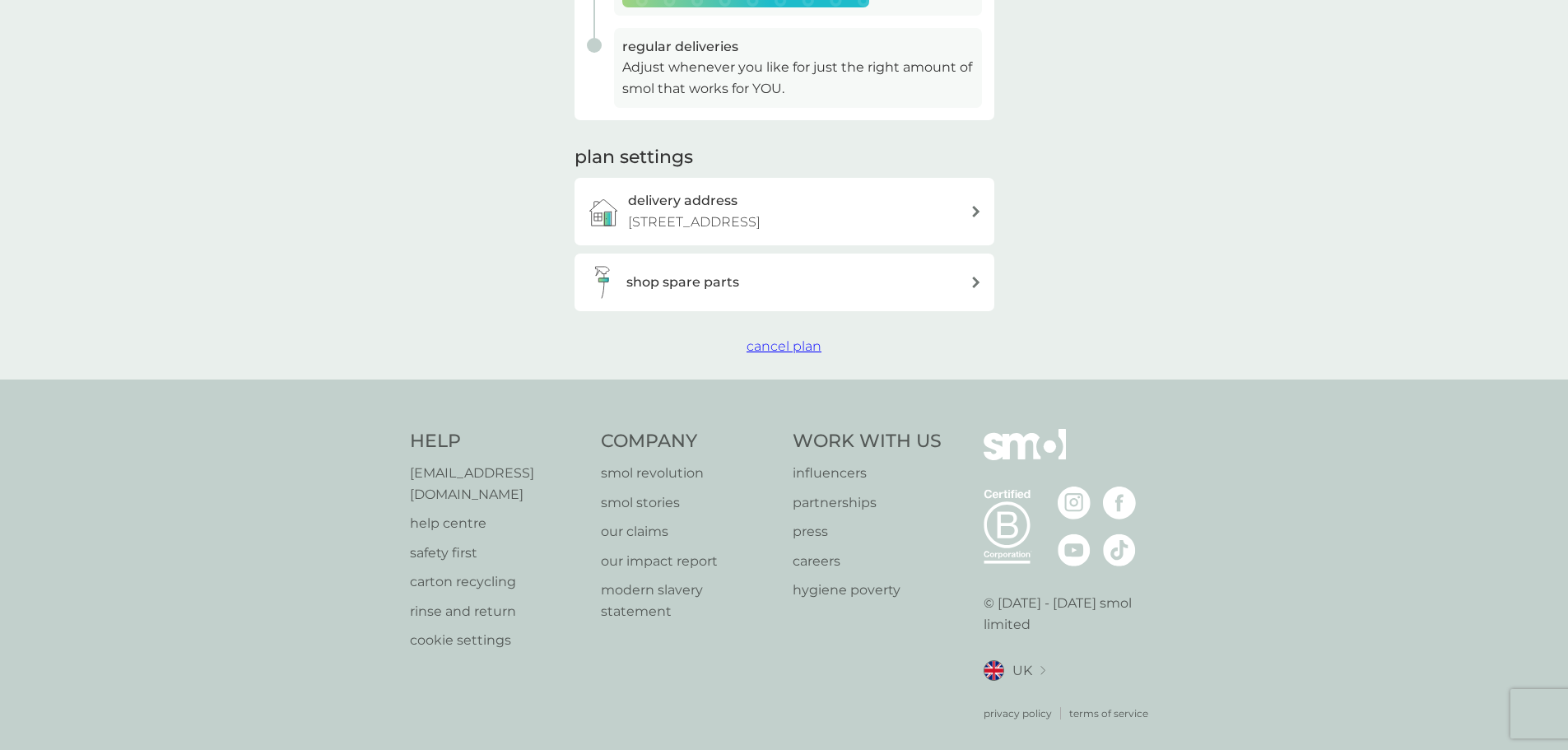
click at [780, 342] on span "cancel plan" at bounding box center [783, 346] width 75 height 16
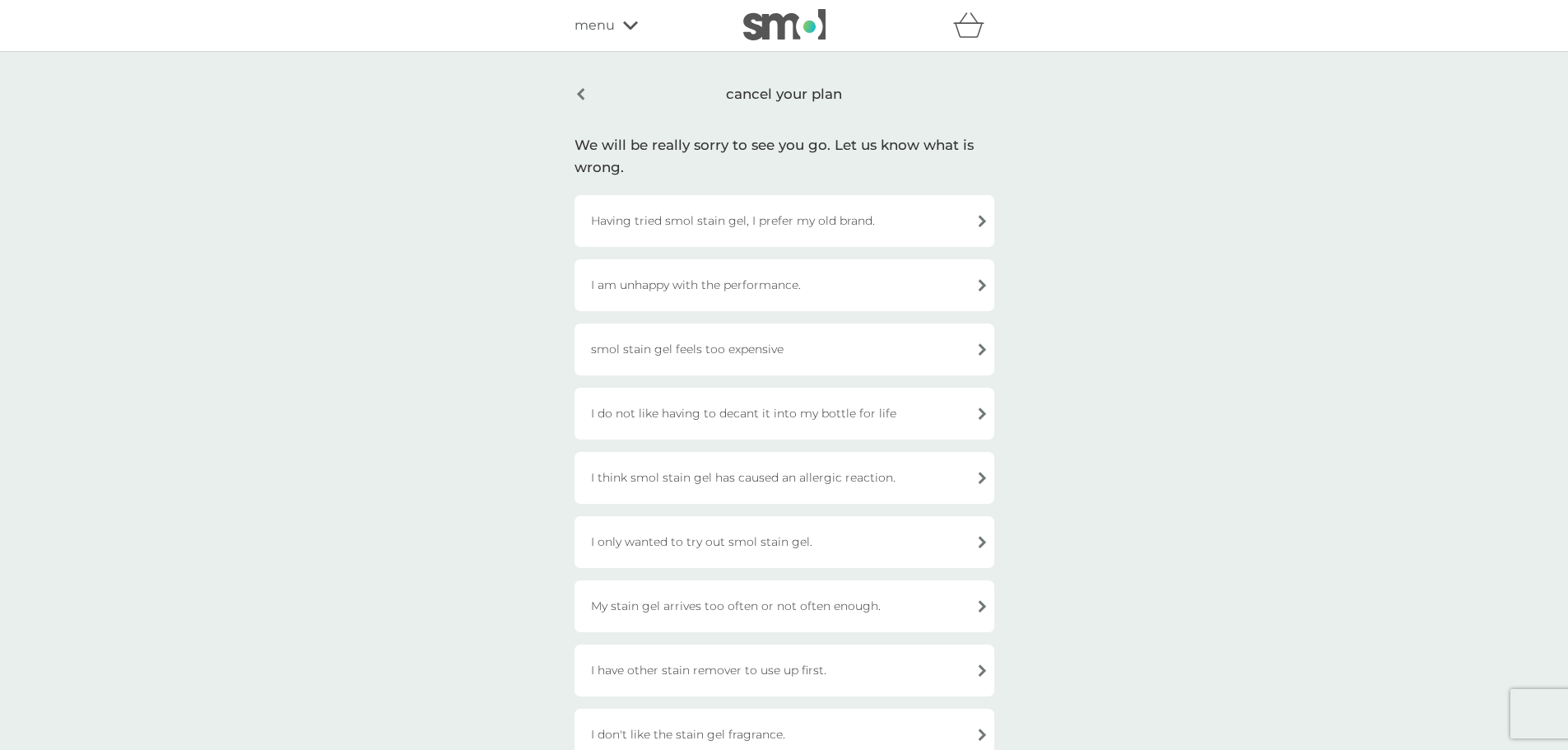
click at [766, 537] on div "I only wanted to try out smol stain gel." at bounding box center [784, 542] width 420 height 52
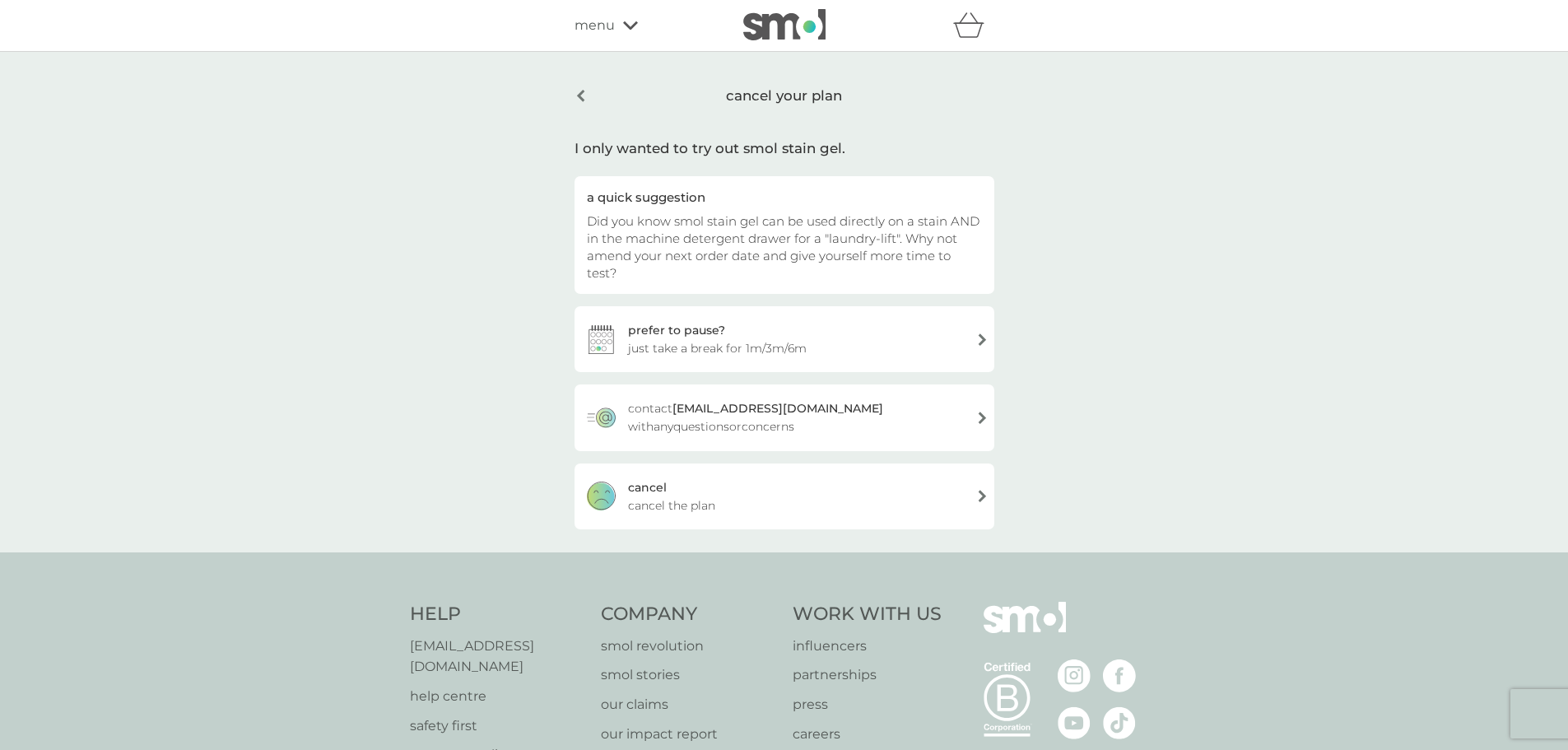
click at [769, 484] on div "[PERSON_NAME] the plan" at bounding box center [784, 496] width 420 height 66
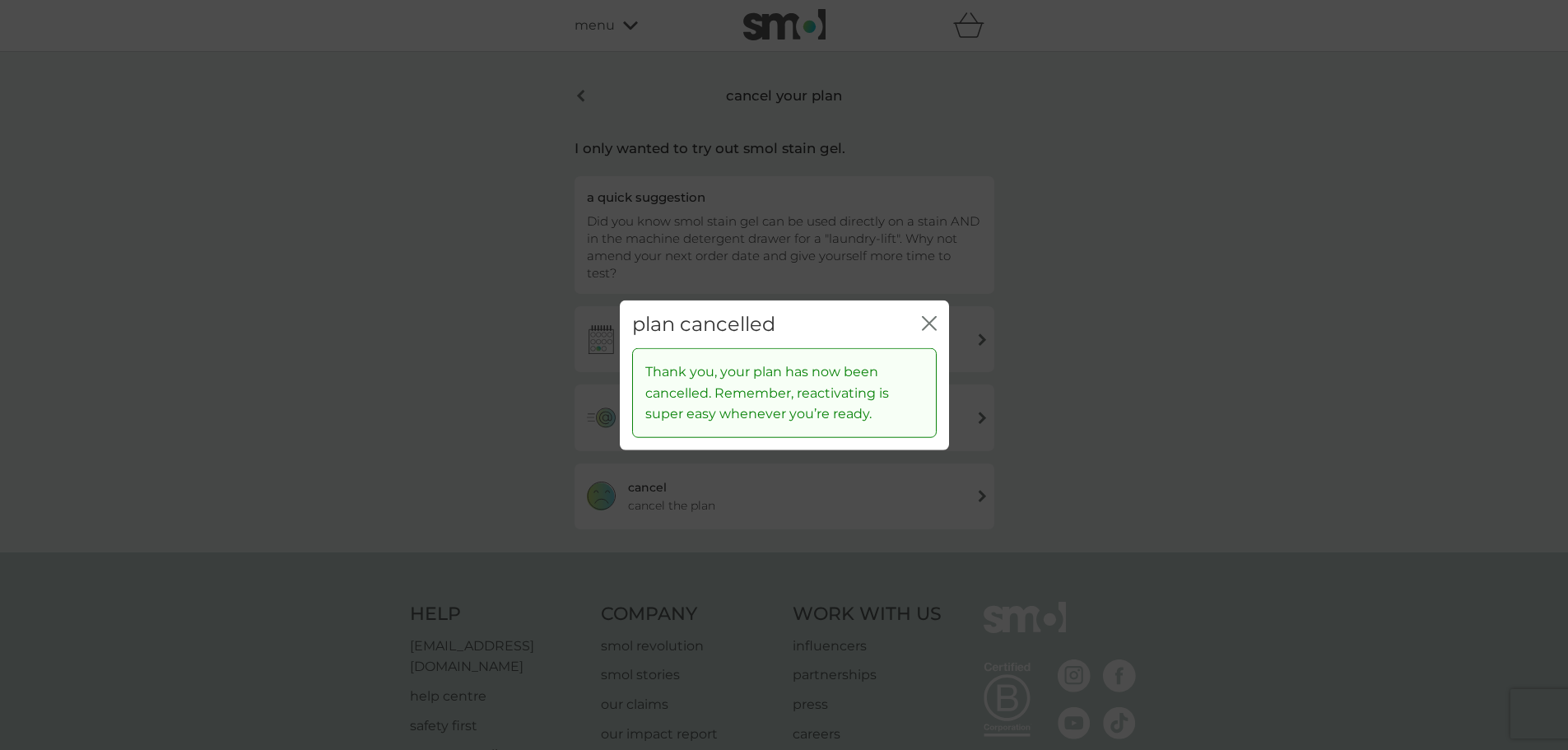
click at [939, 324] on div "plan cancelled close" at bounding box center [784, 324] width 329 height 49
click at [936, 325] on div "plan cancelled close" at bounding box center [784, 324] width 329 height 49
click at [933, 325] on icon "close" at bounding box center [929, 323] width 15 height 15
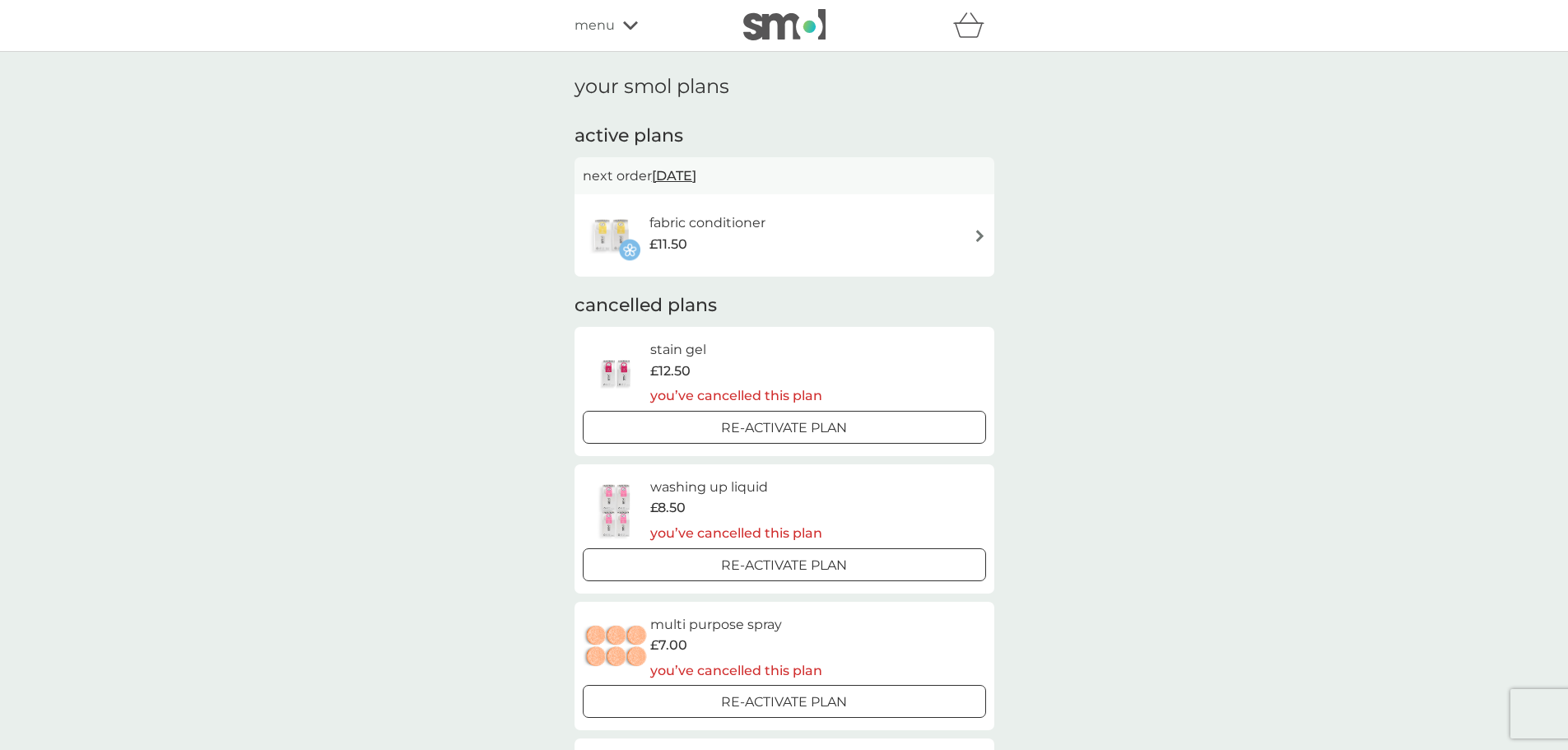
click at [815, 234] on div "fabric conditioner £11.50" at bounding box center [784, 235] width 403 height 57
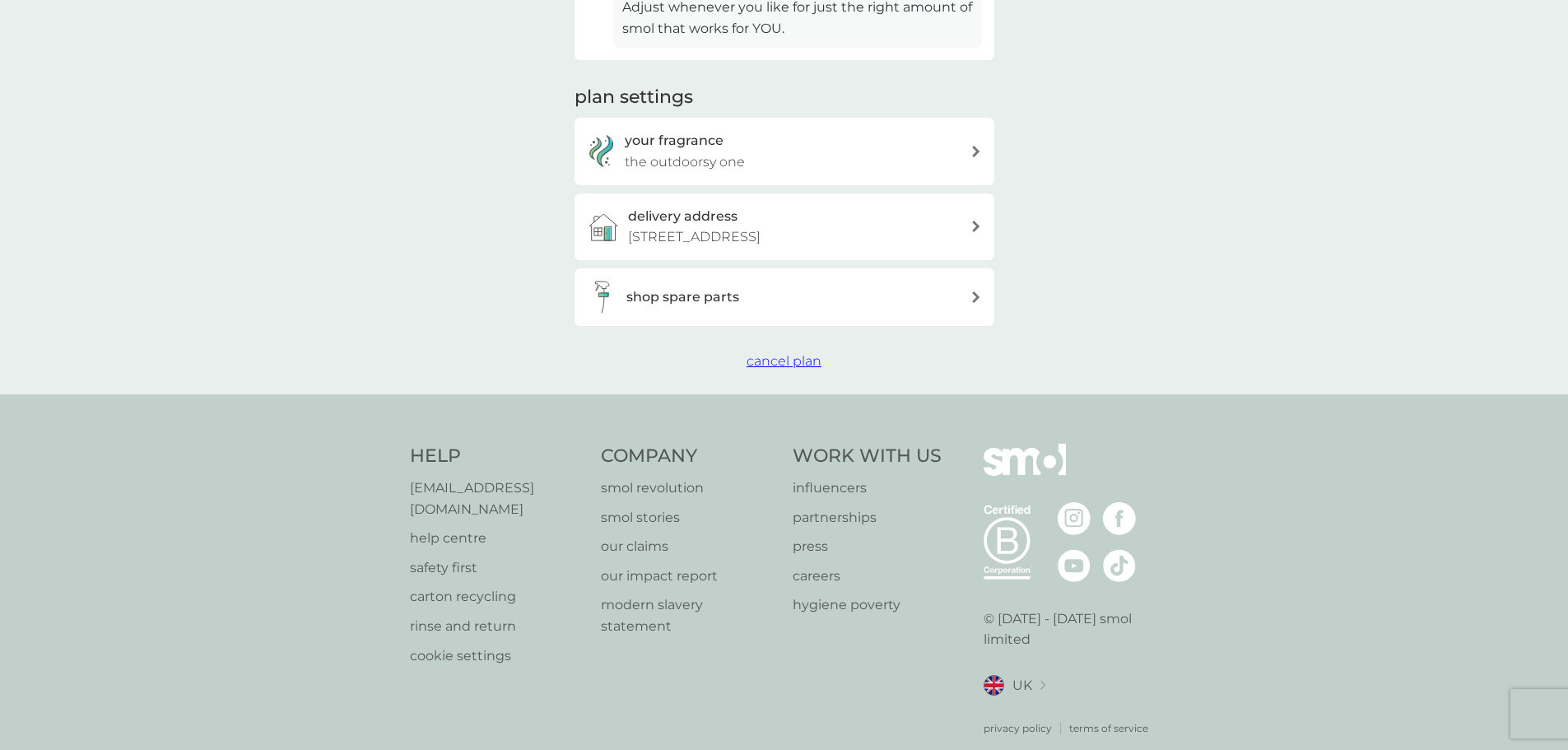
scroll to position [521, 0]
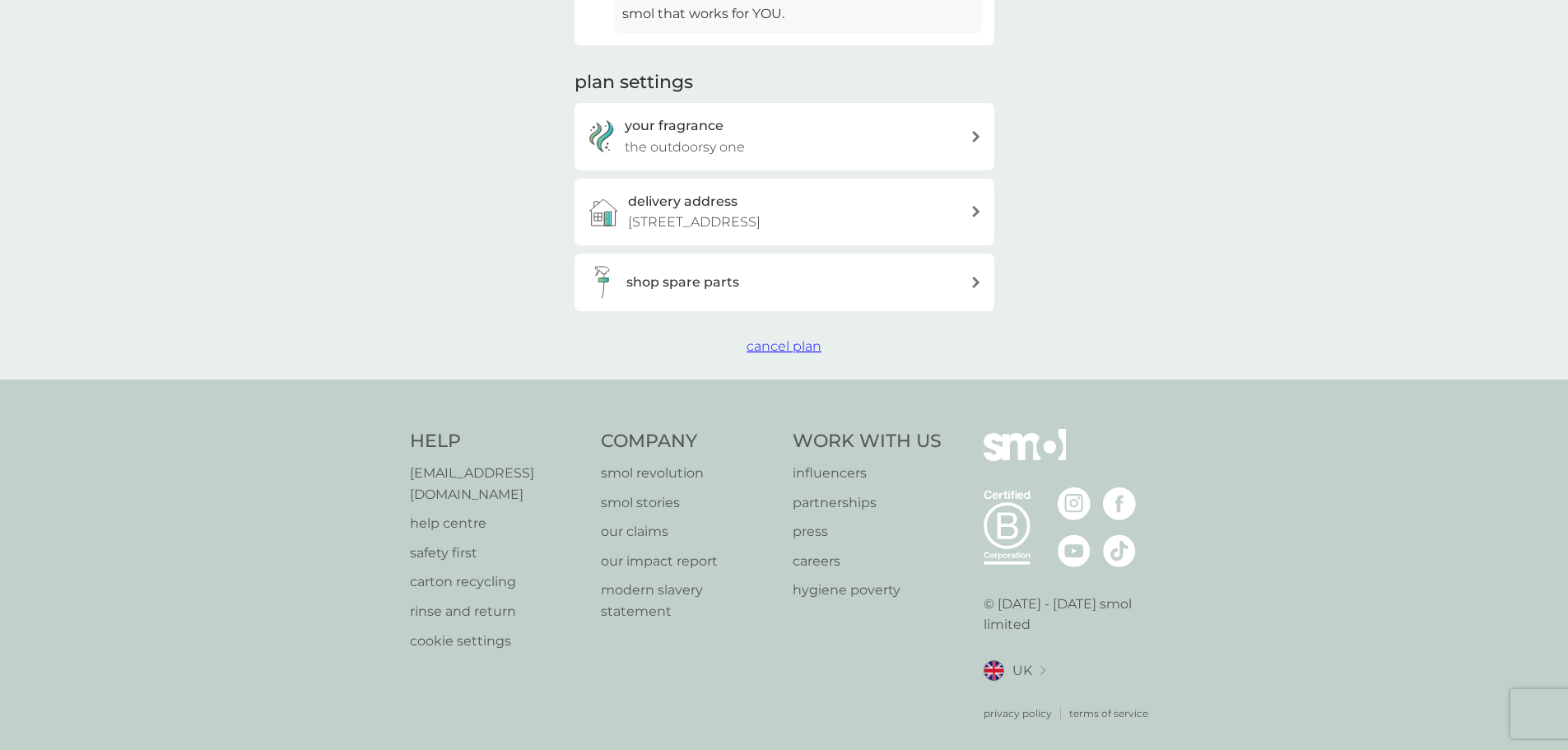
click at [795, 341] on span "cancel plan" at bounding box center [783, 346] width 75 height 16
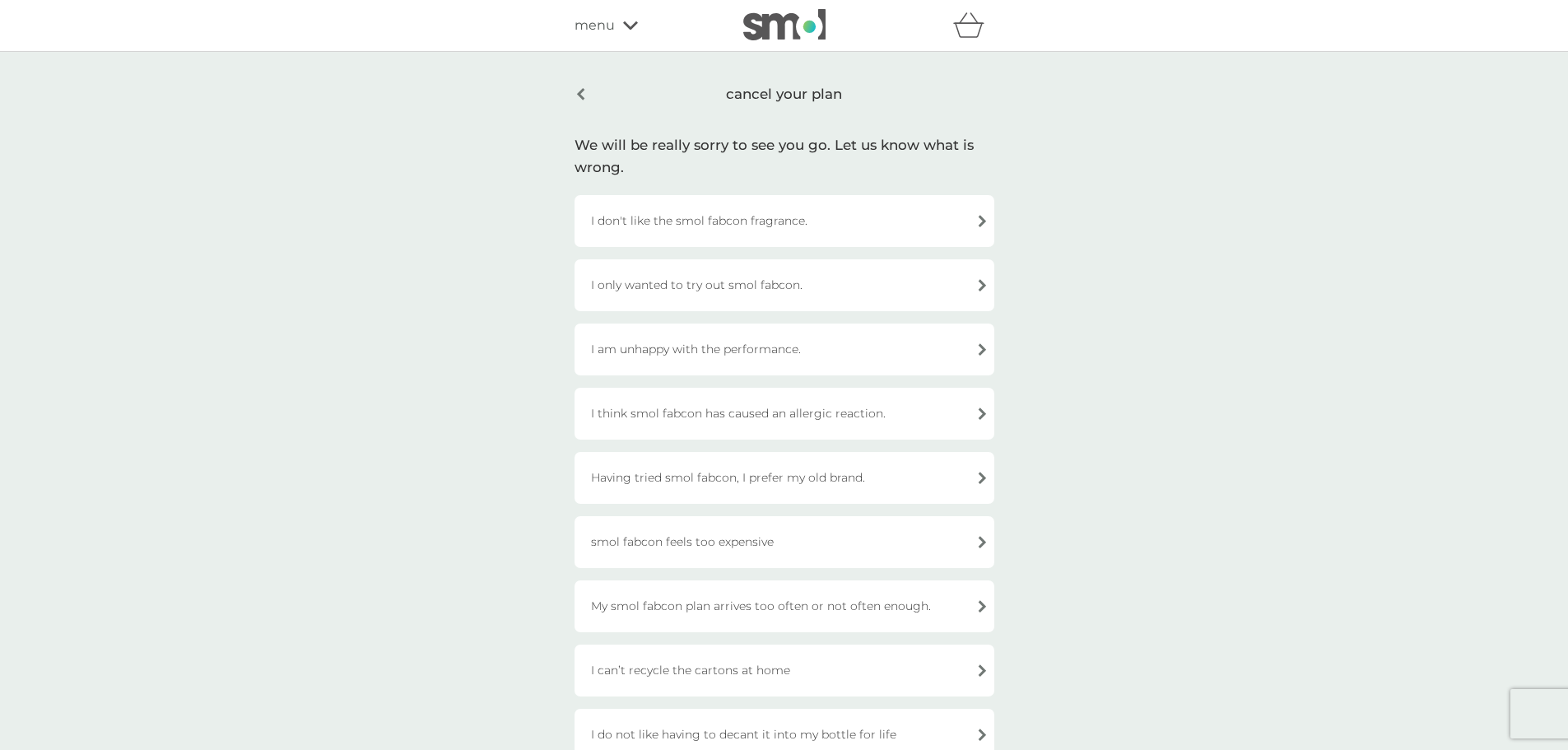
click at [770, 286] on div "I only wanted to try out smol fabcon." at bounding box center [784, 285] width 420 height 52
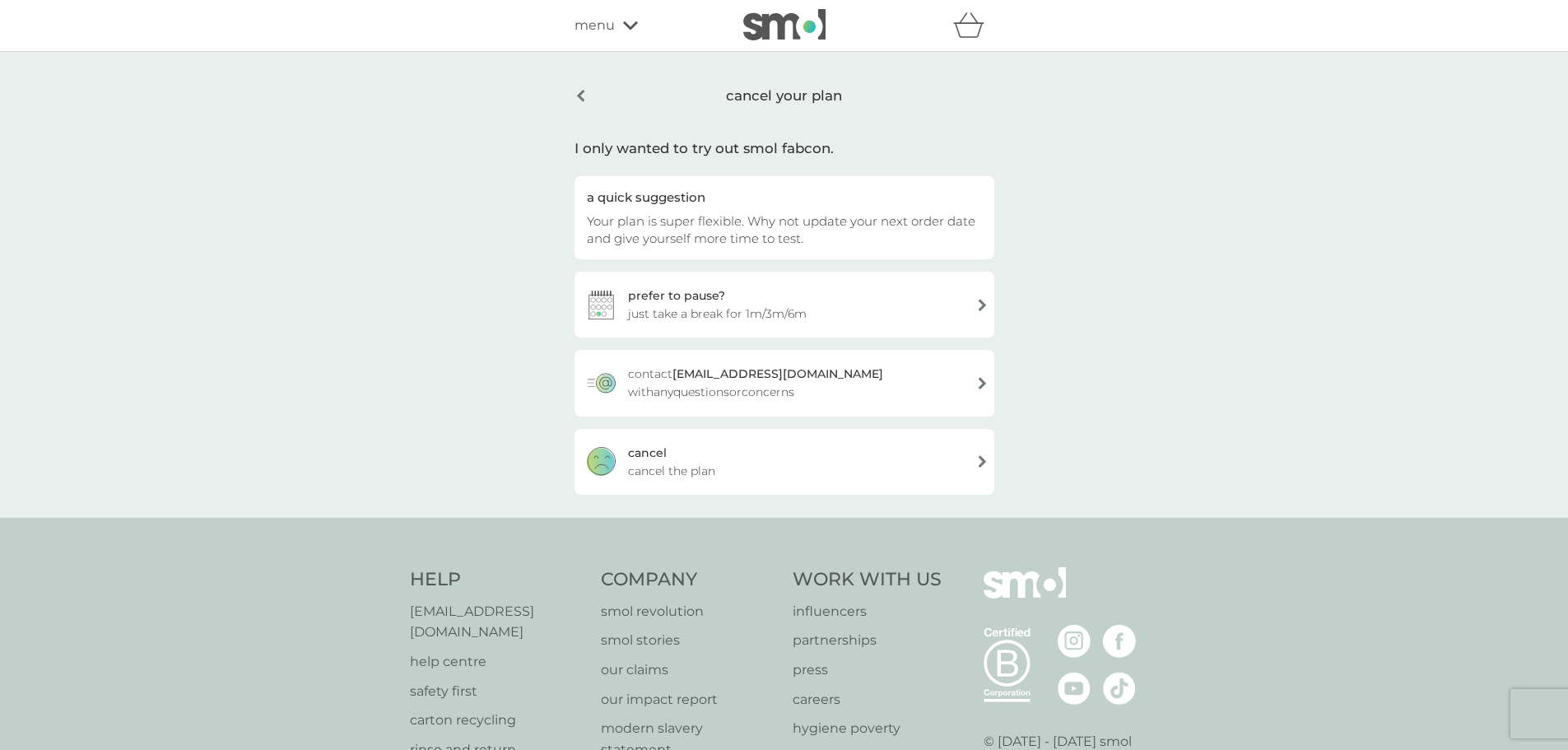
click at [741, 468] on div "[PERSON_NAME] the plan" at bounding box center [784, 461] width 420 height 66
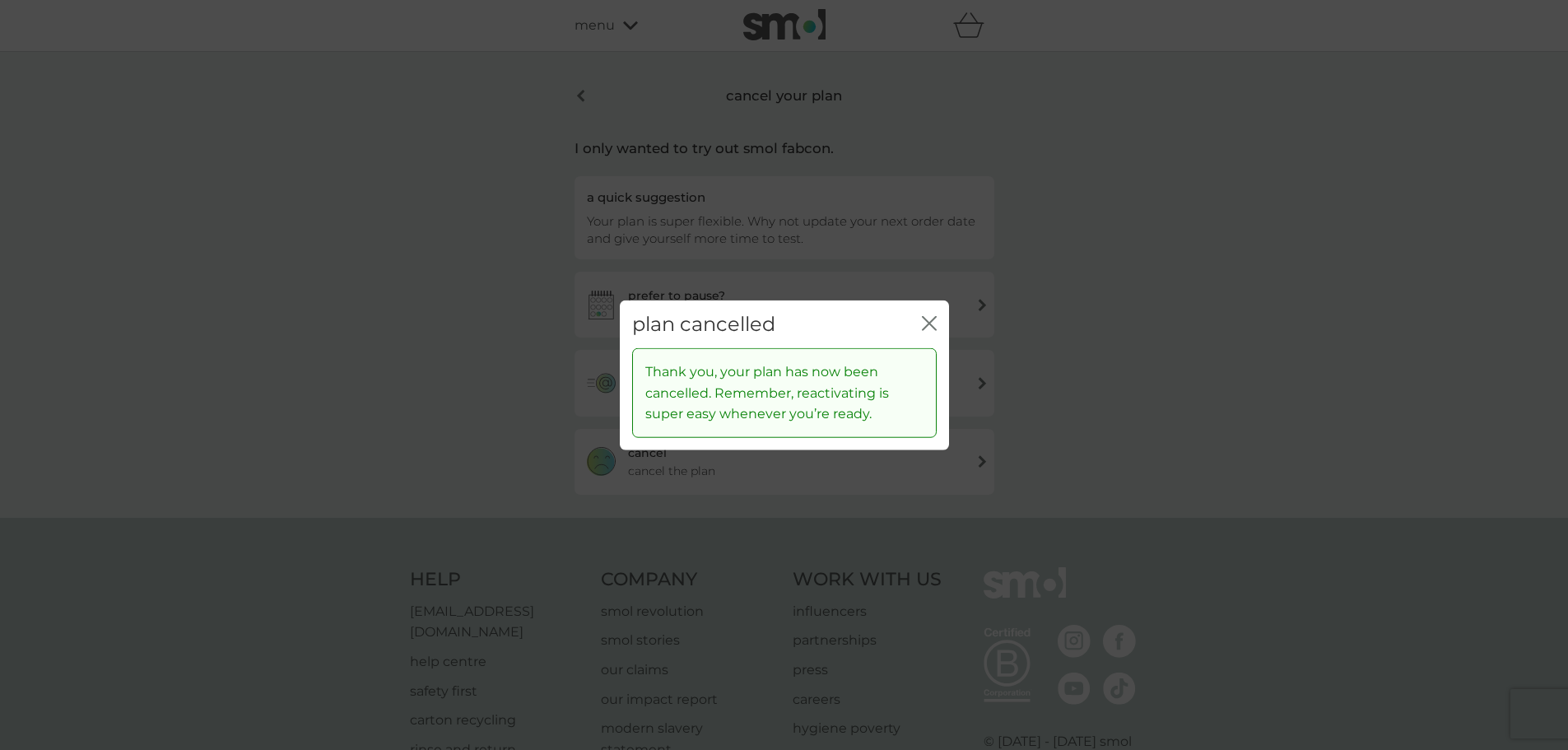
click at [930, 326] on icon "close" at bounding box center [929, 323] width 15 height 15
